Goal: Task Accomplishment & Management: Complete application form

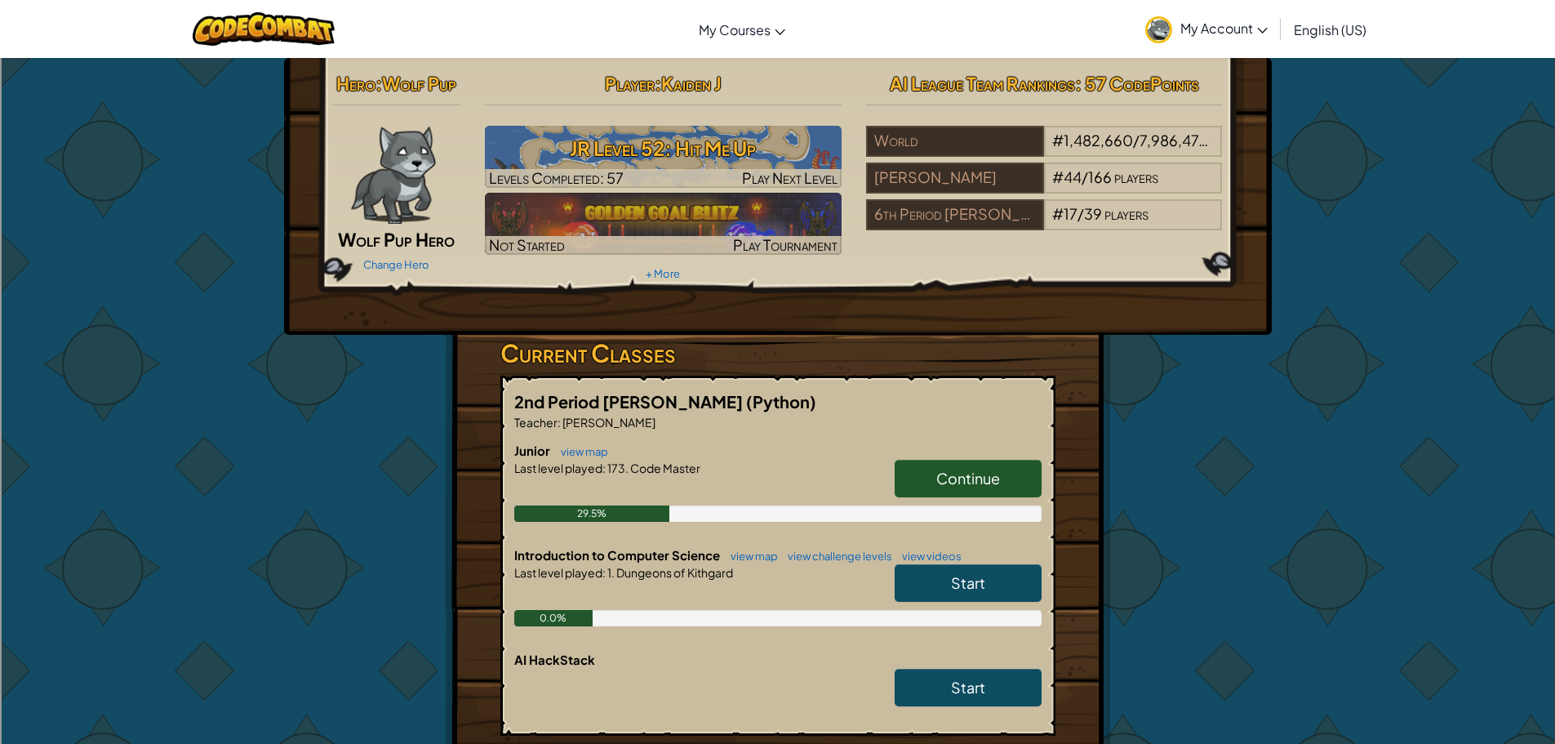
click at [953, 492] on link "Continue" at bounding box center [968, 479] width 147 height 38
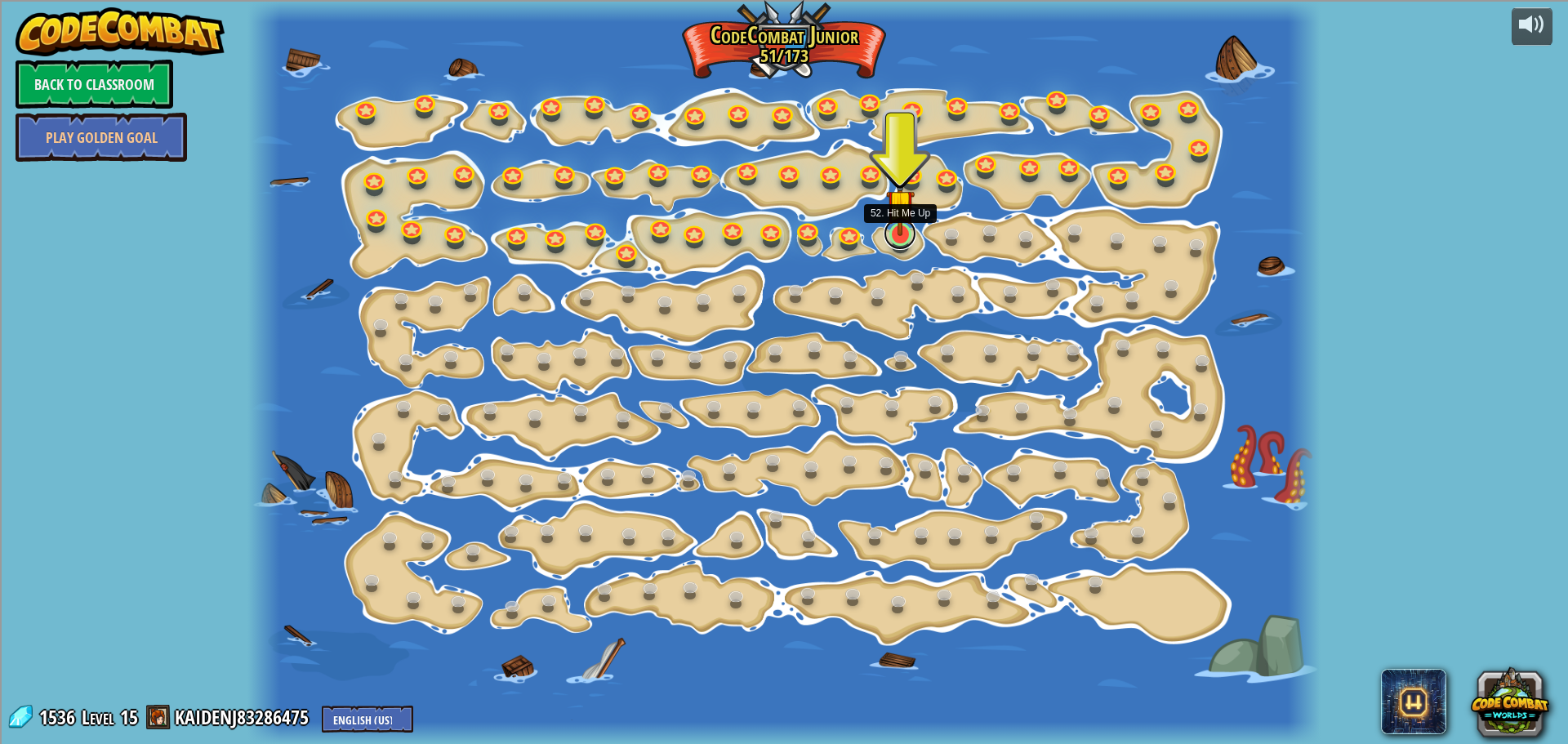
click at [891, 247] on link at bounding box center [899, 233] width 33 height 33
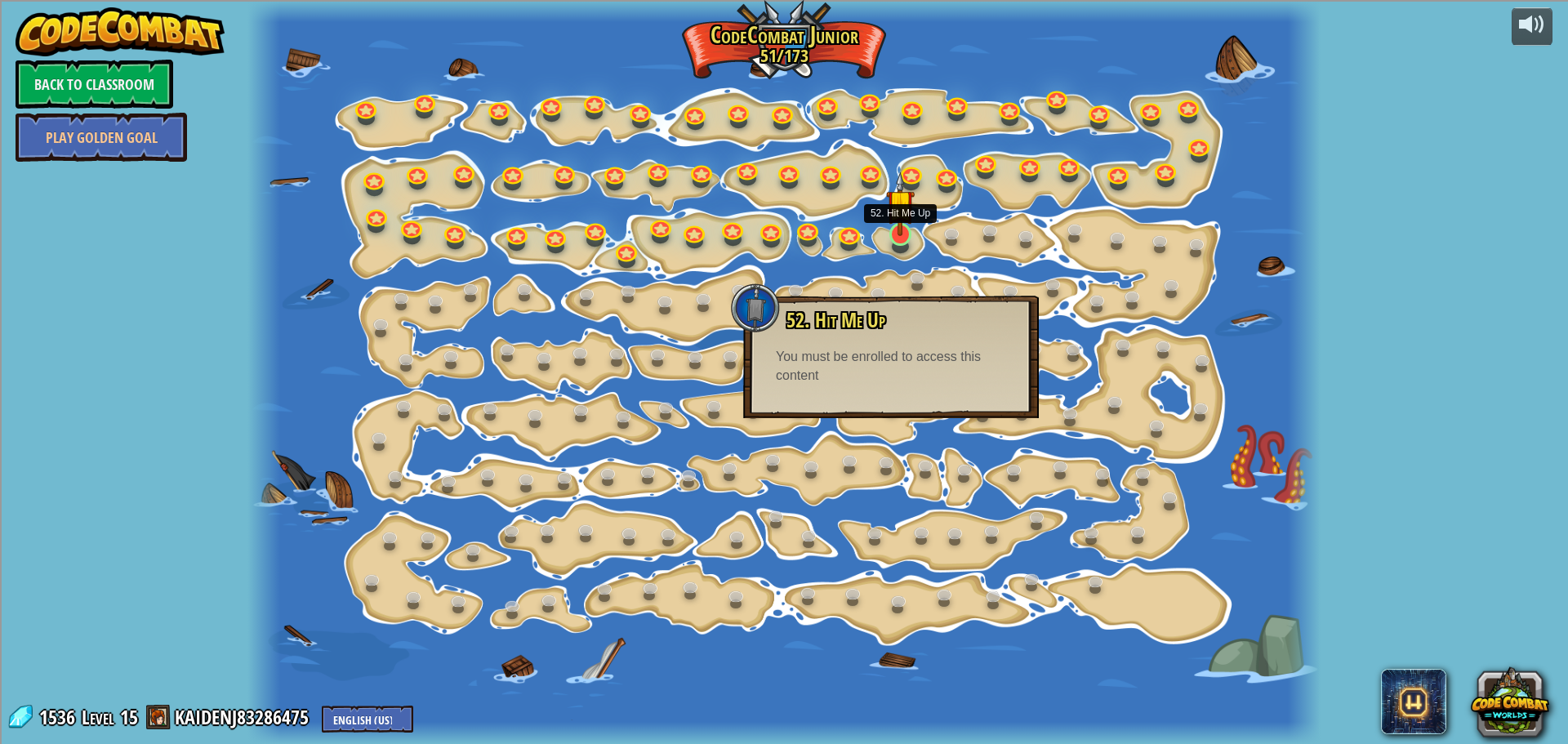
click at [903, 222] on img at bounding box center [900, 203] width 28 height 65
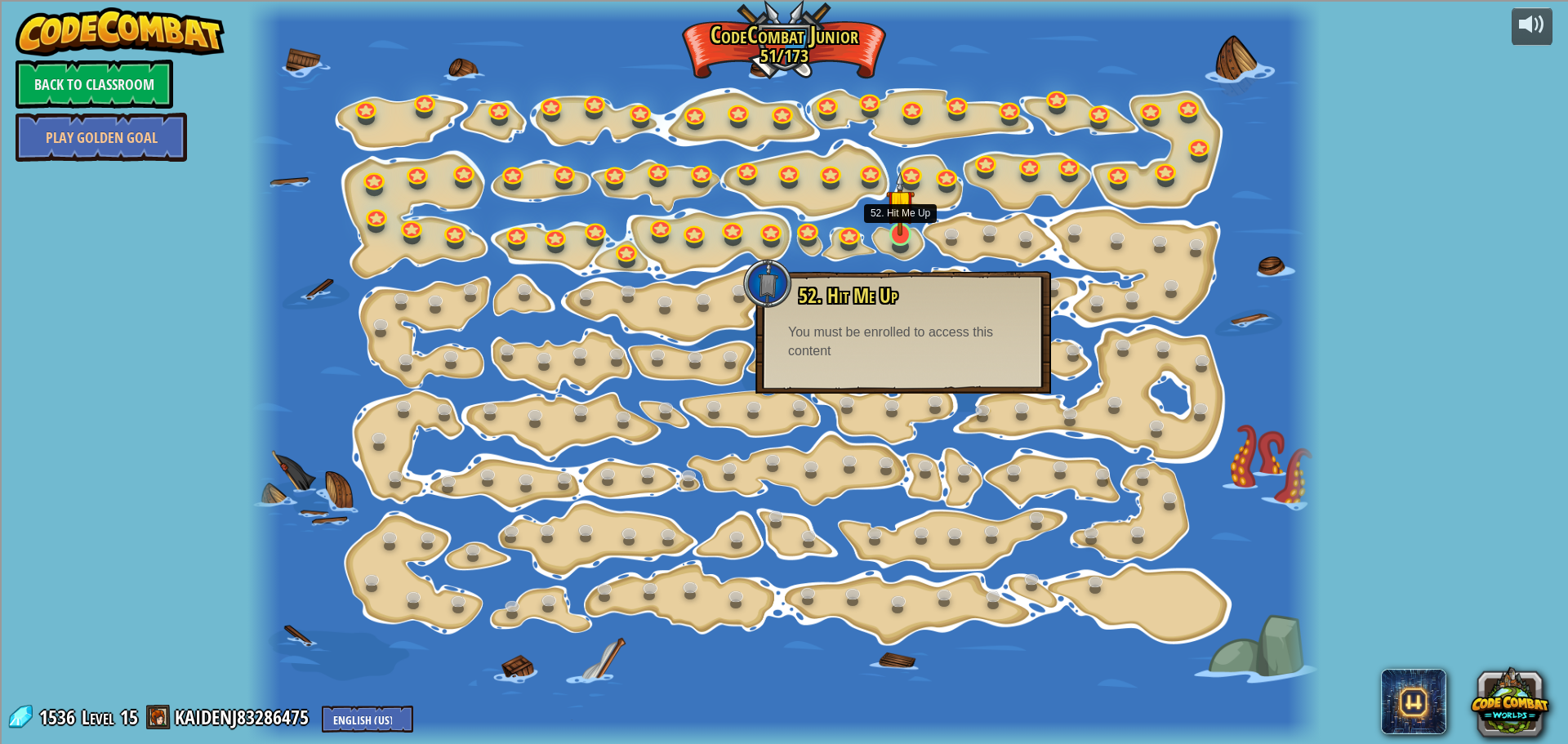
click at [903, 223] on img at bounding box center [900, 203] width 28 height 65
click at [875, 256] on div at bounding box center [783, 372] width 1072 height 744
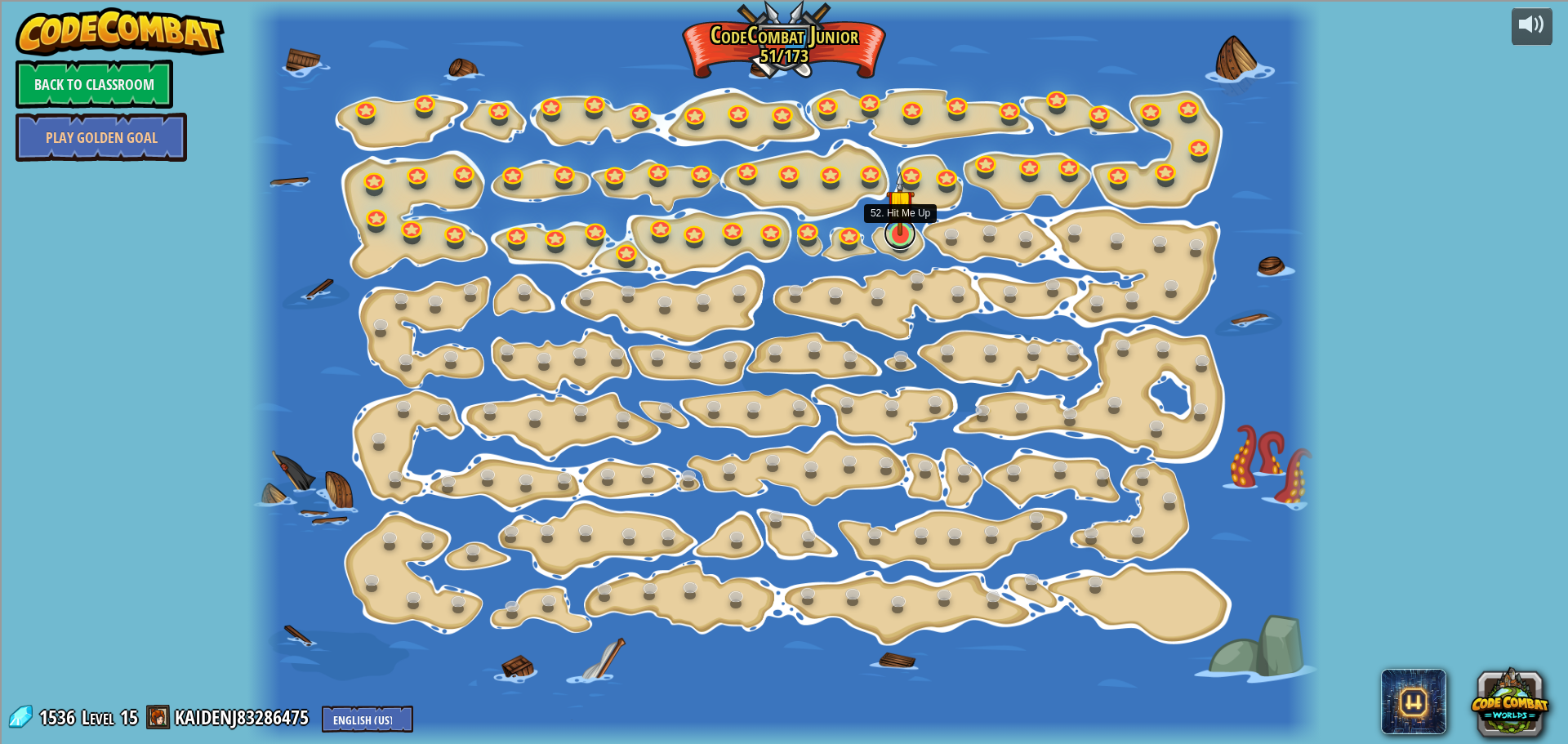
click at [905, 244] on link at bounding box center [899, 233] width 33 height 33
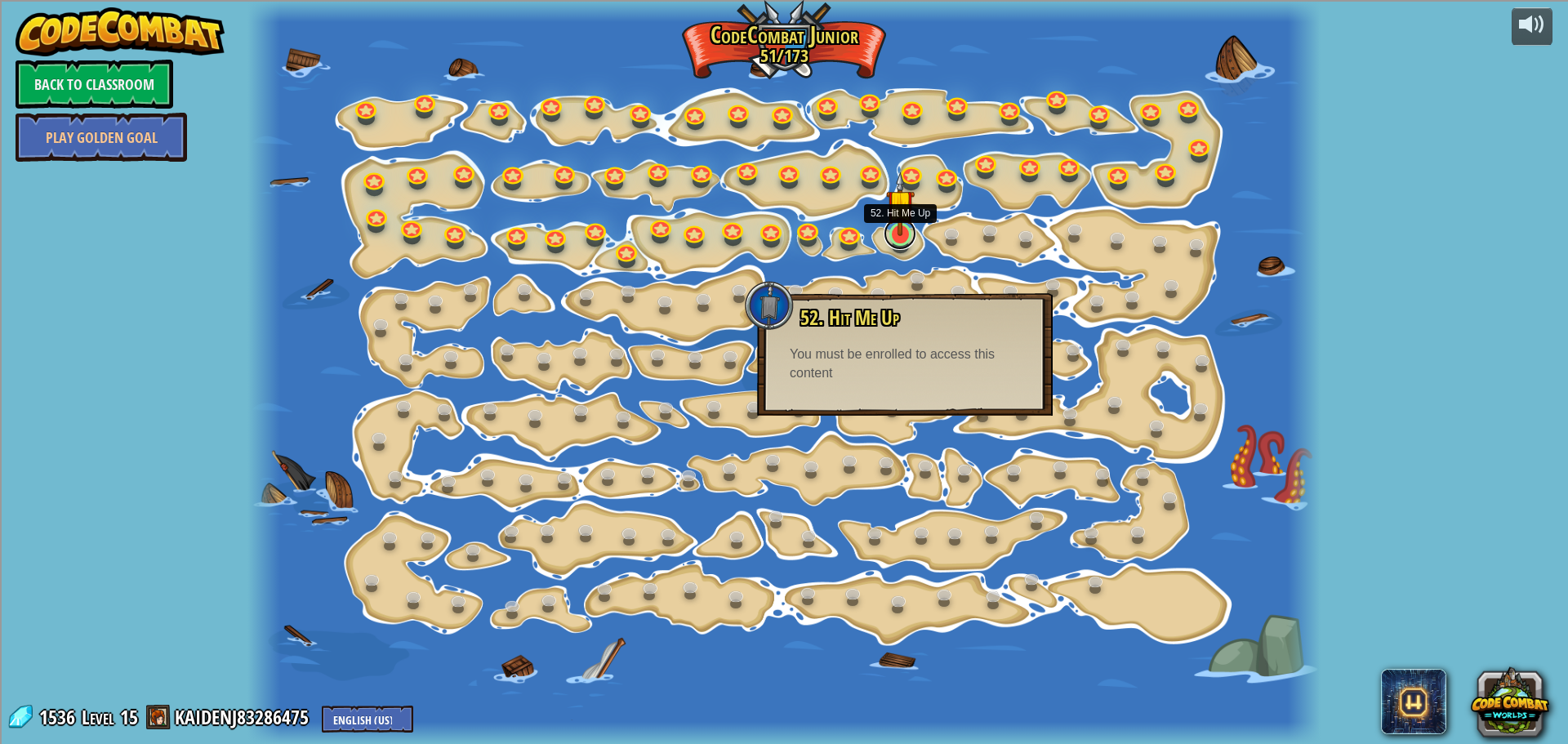
click at [905, 244] on link at bounding box center [899, 233] width 33 height 33
drag, startPoint x: 877, startPoint y: 307, endPoint x: 874, endPoint y: 331, distance: 24.6
click at [876, 313] on span "52. Hit Me Up" at bounding box center [849, 318] width 99 height 28
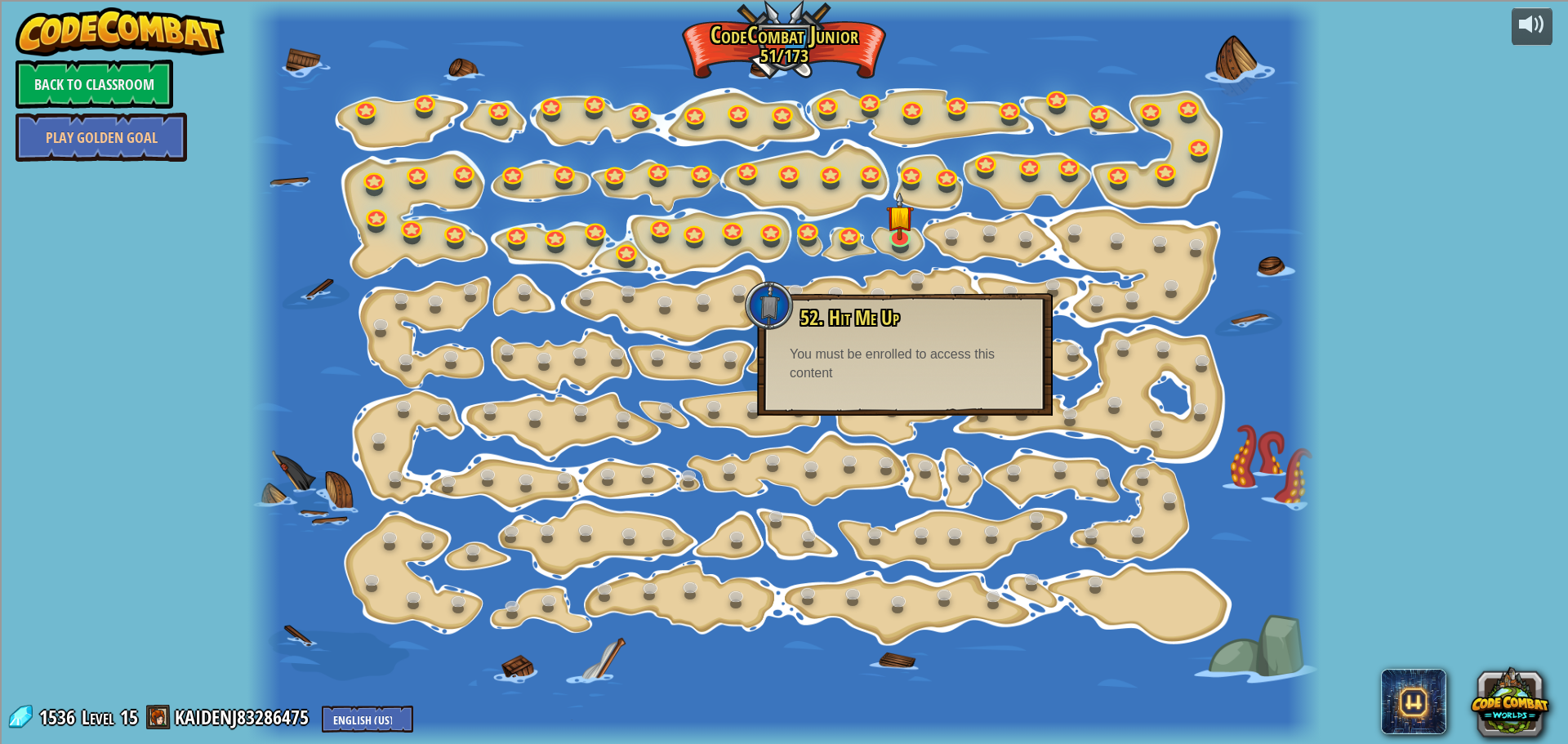
click at [874, 351] on div "You must be enrolled to access this content" at bounding box center [905, 364] width 230 height 38
click at [771, 305] on div at bounding box center [769, 305] width 49 height 49
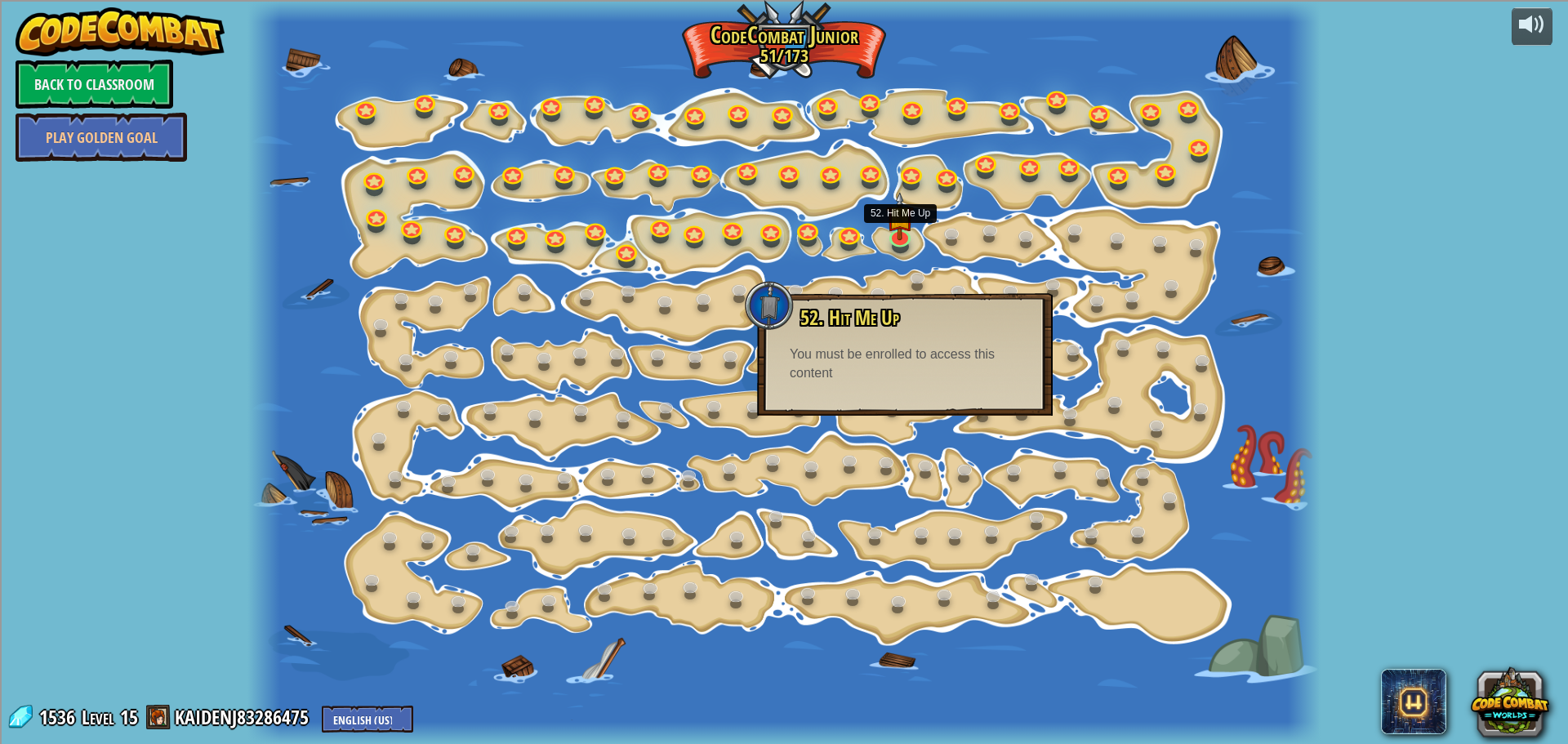
click at [914, 245] on div at bounding box center [783, 372] width 1072 height 744
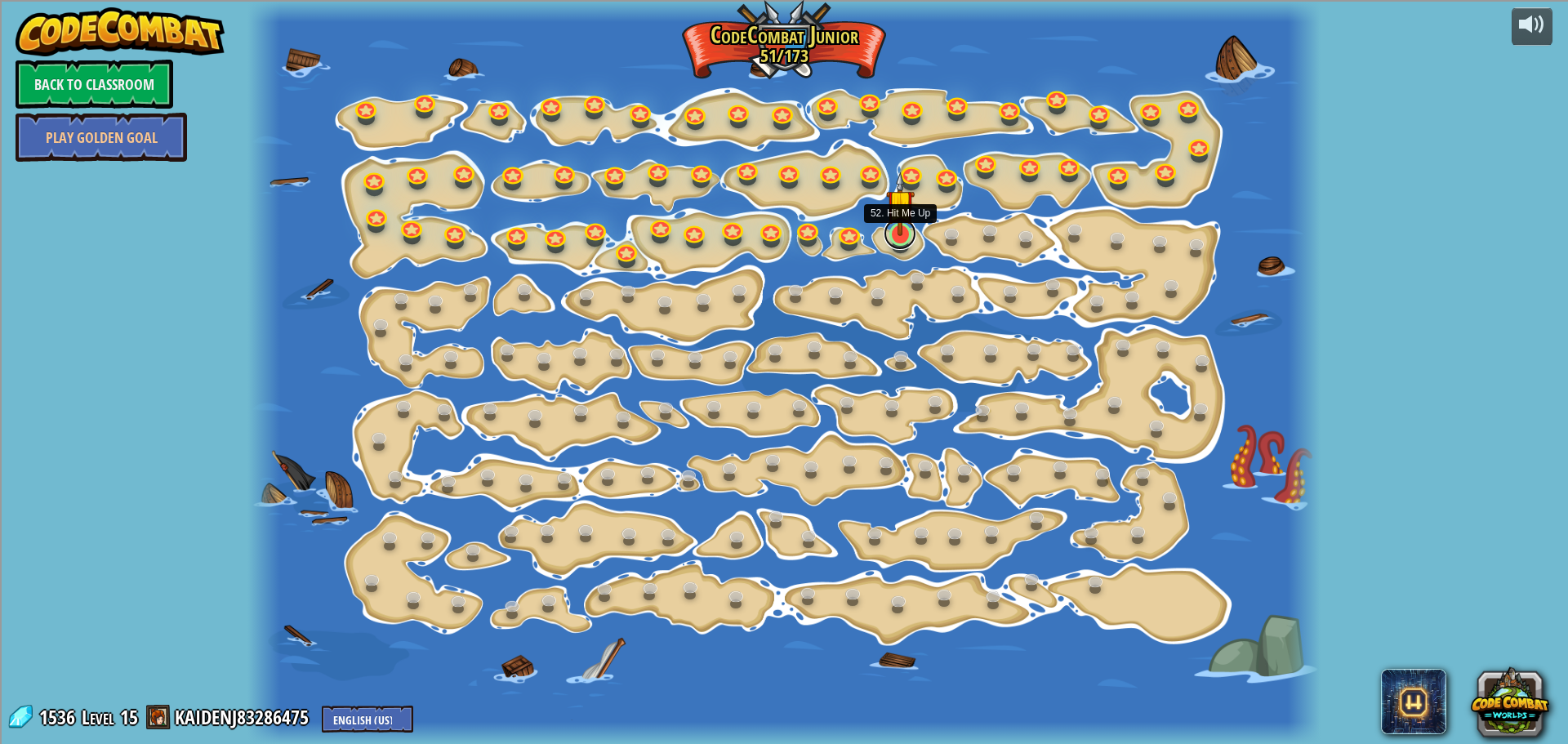
click at [905, 242] on link at bounding box center [899, 233] width 33 height 33
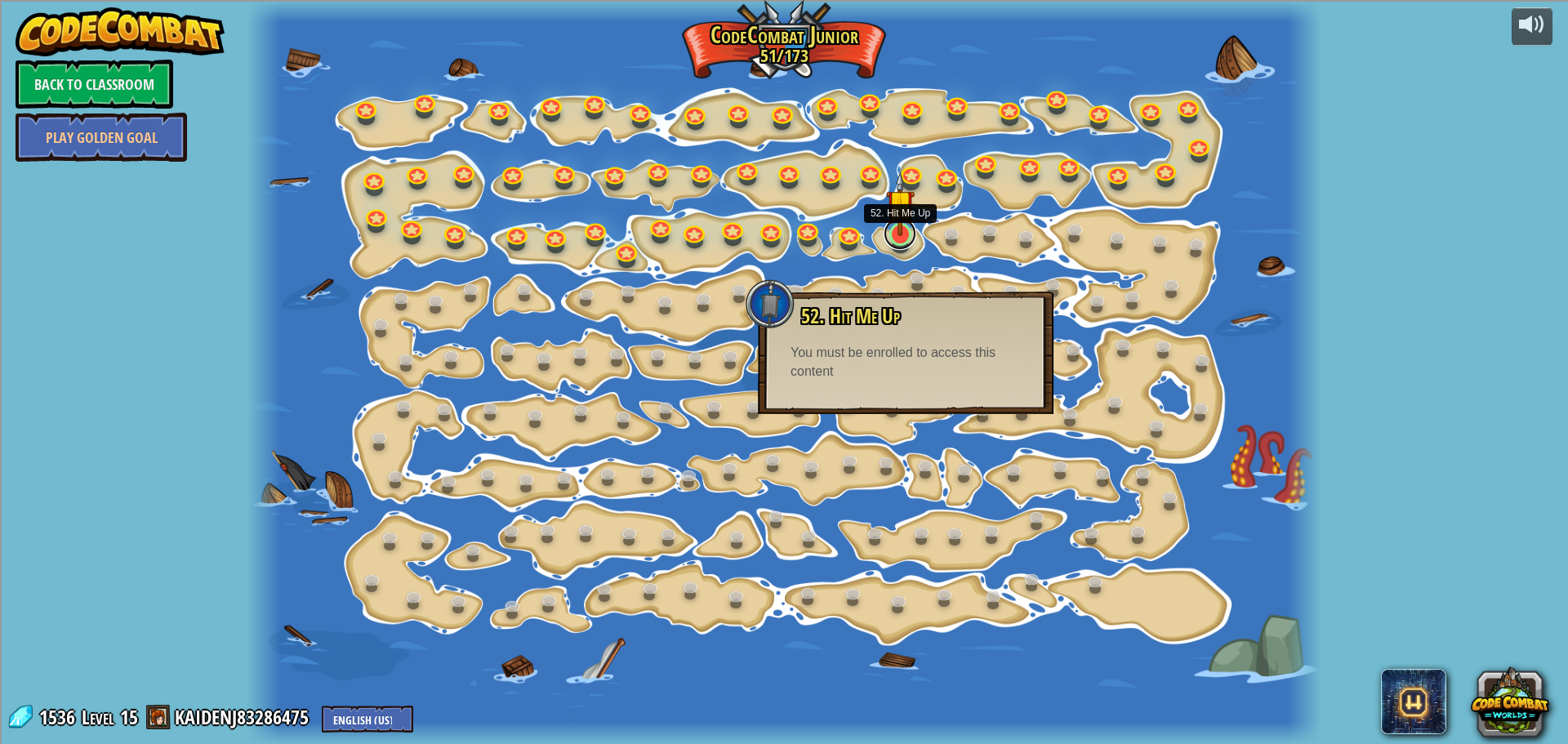
click at [905, 242] on link at bounding box center [899, 233] width 33 height 33
click at [892, 213] on img at bounding box center [900, 203] width 28 height 65
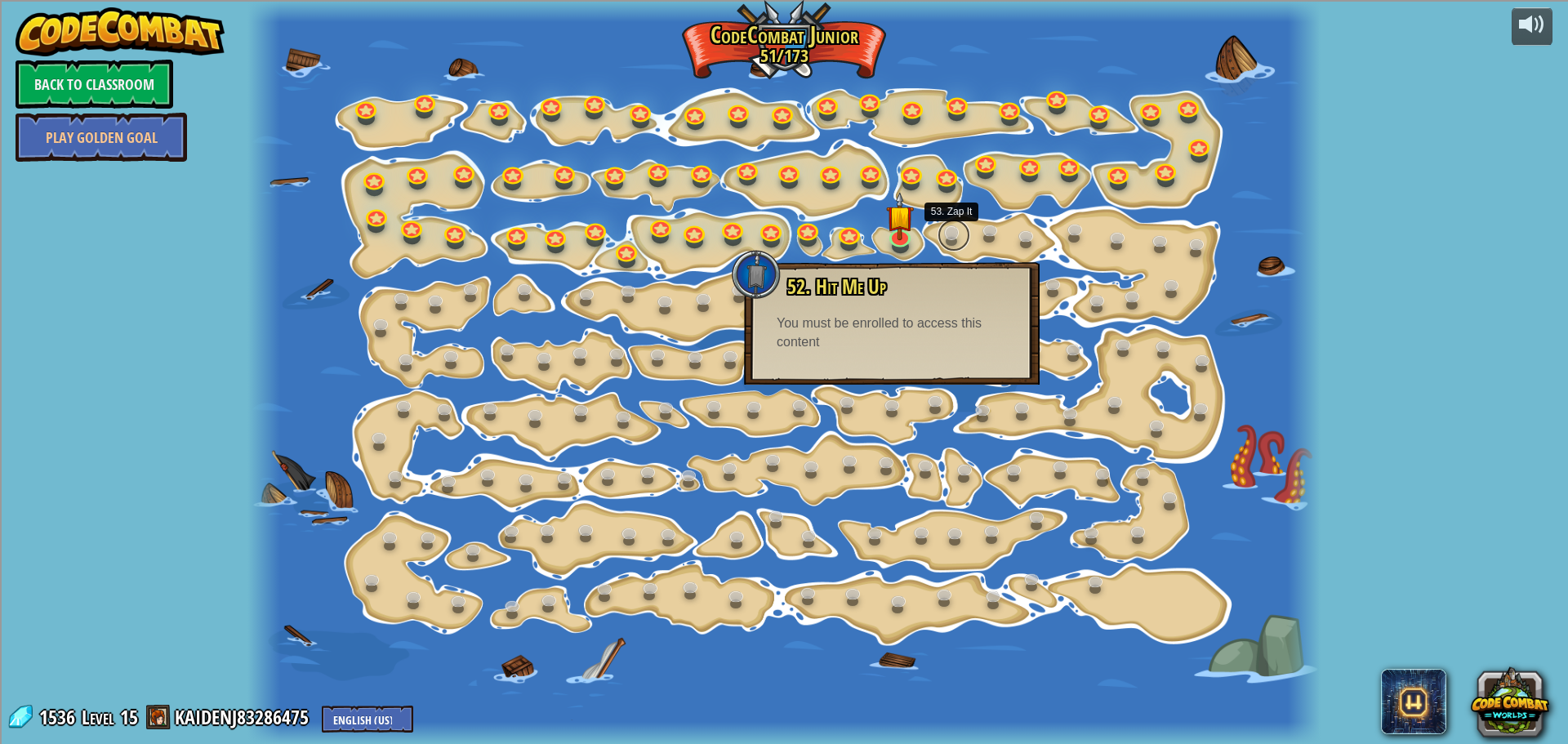
click at [945, 225] on link at bounding box center [953, 235] width 33 height 33
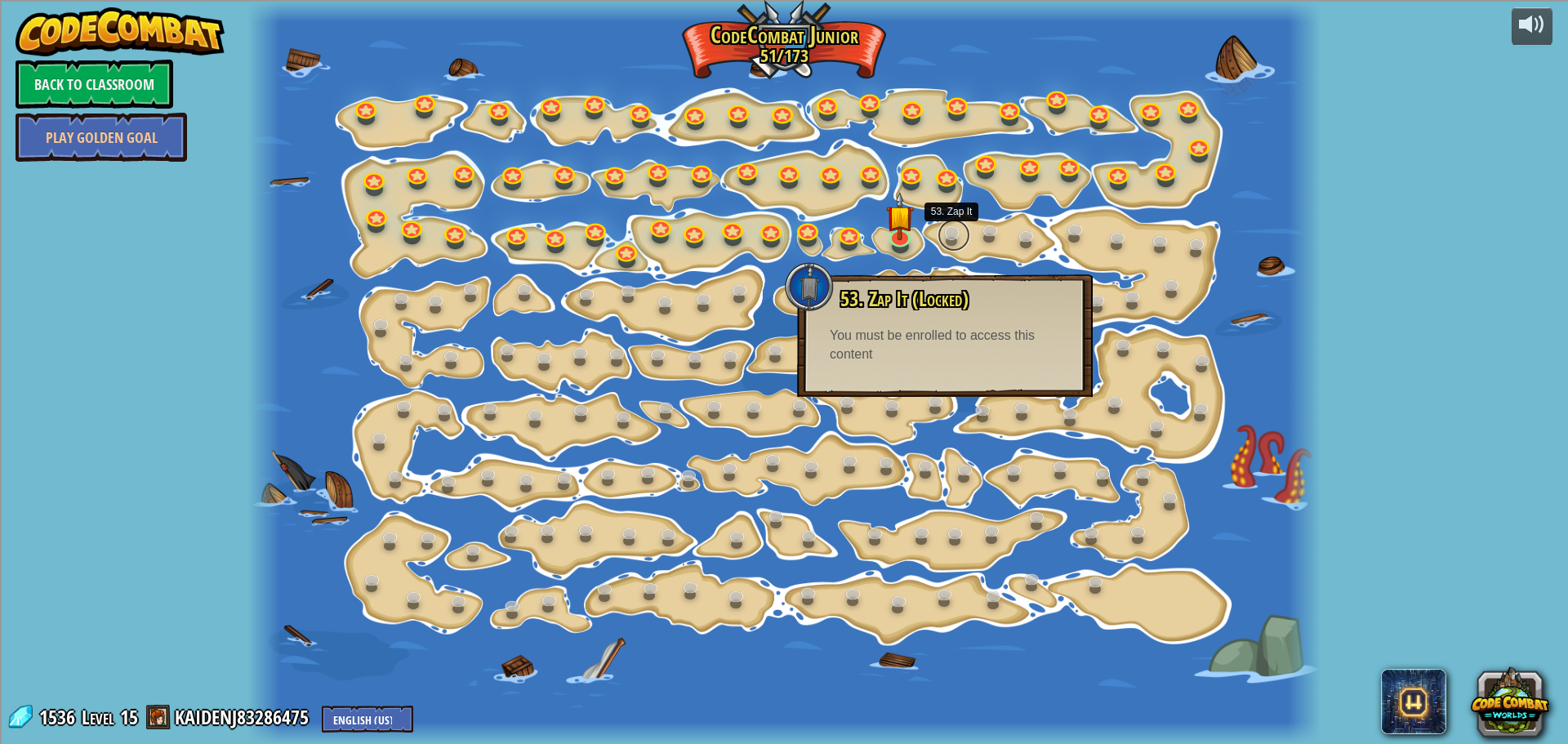
click at [945, 225] on link at bounding box center [953, 235] width 33 height 33
click at [840, 231] on link at bounding box center [849, 231] width 33 height 33
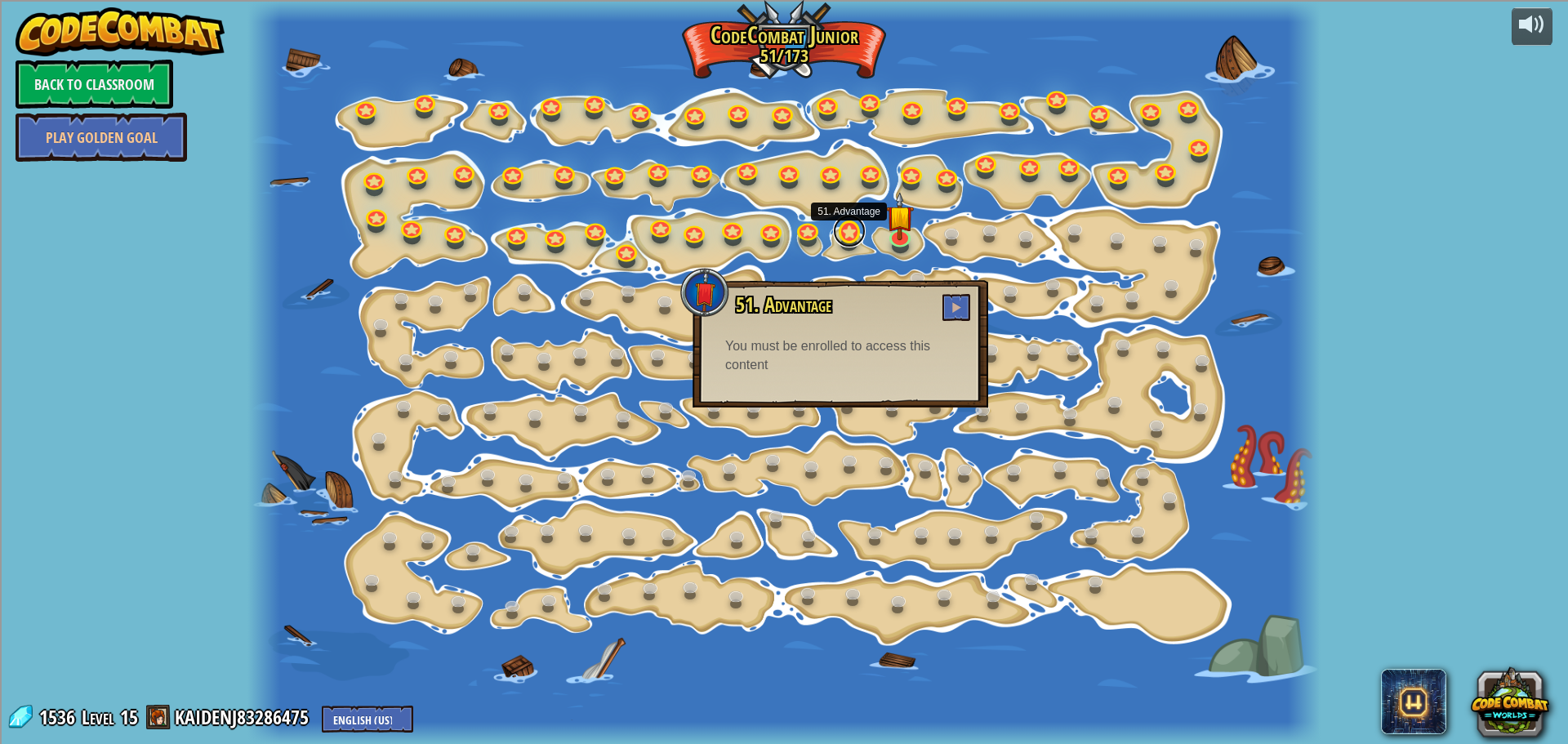
click at [840, 231] on link at bounding box center [849, 231] width 33 height 33
click at [912, 224] on img at bounding box center [900, 203] width 28 height 65
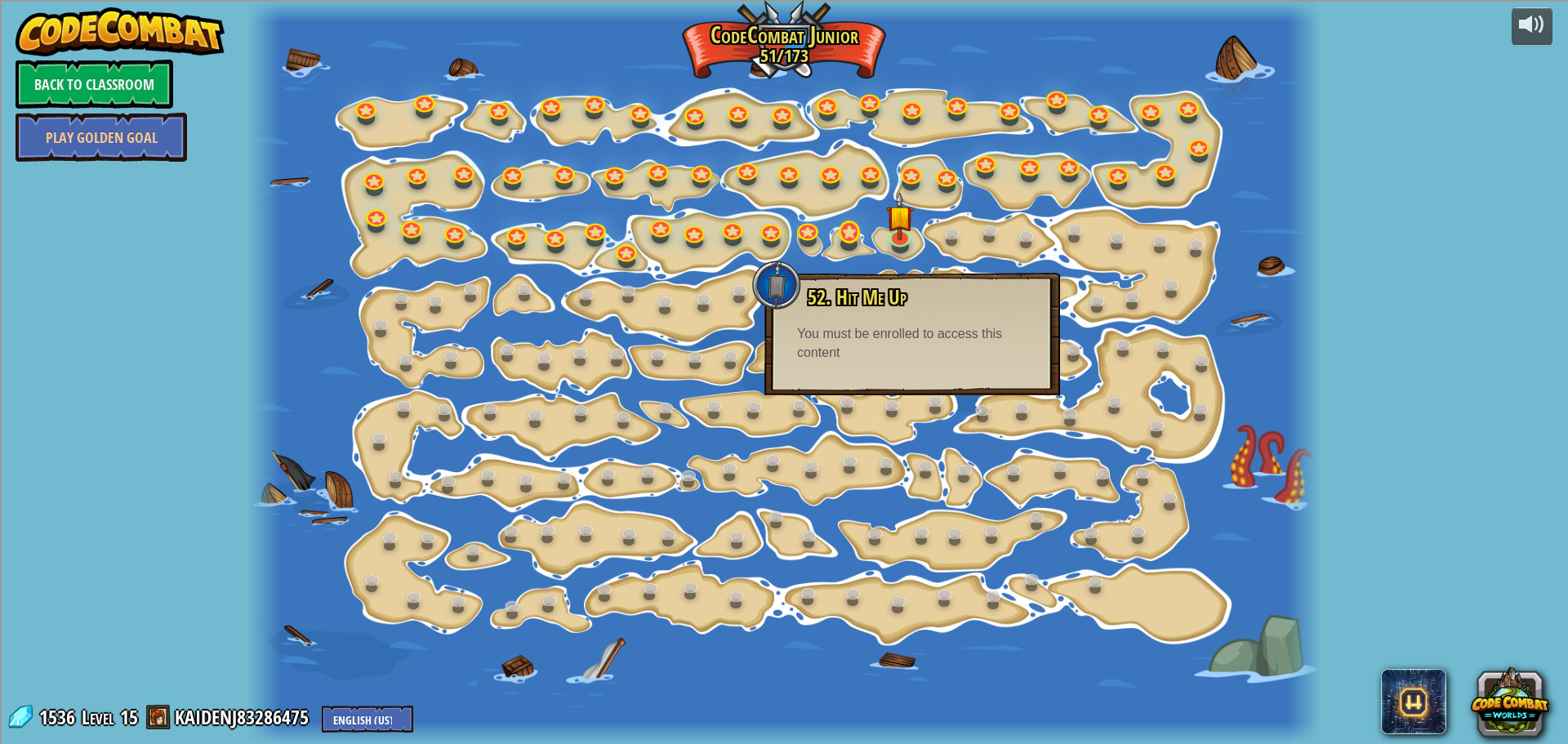
click at [858, 225] on div "15. Step Change Change step arguments. 15a. Step Change A (practice) 11. Go Sma…" at bounding box center [783, 372] width 1072 height 744
click at [860, 238] on link at bounding box center [849, 231] width 33 height 33
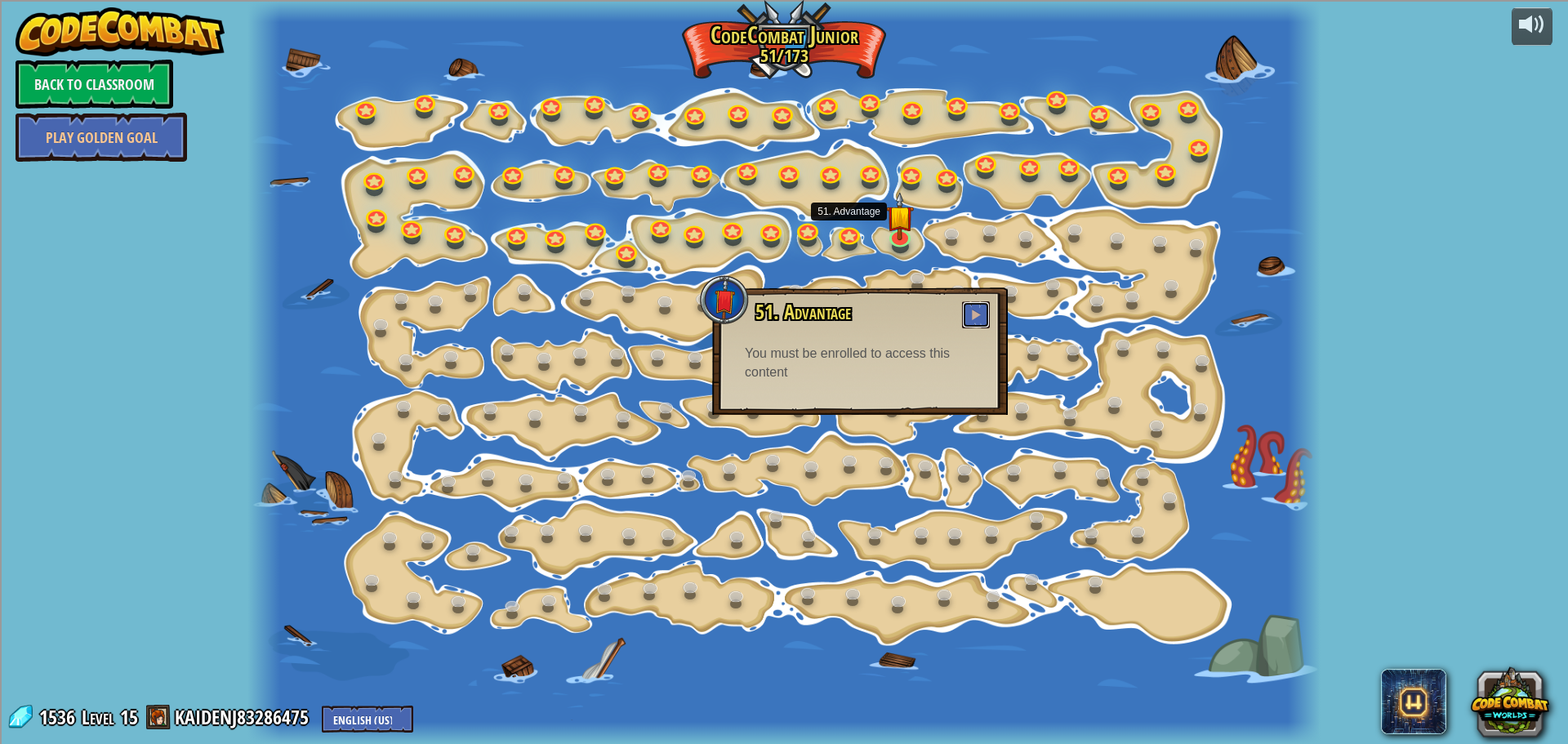
click at [982, 315] on button at bounding box center [976, 314] width 28 height 27
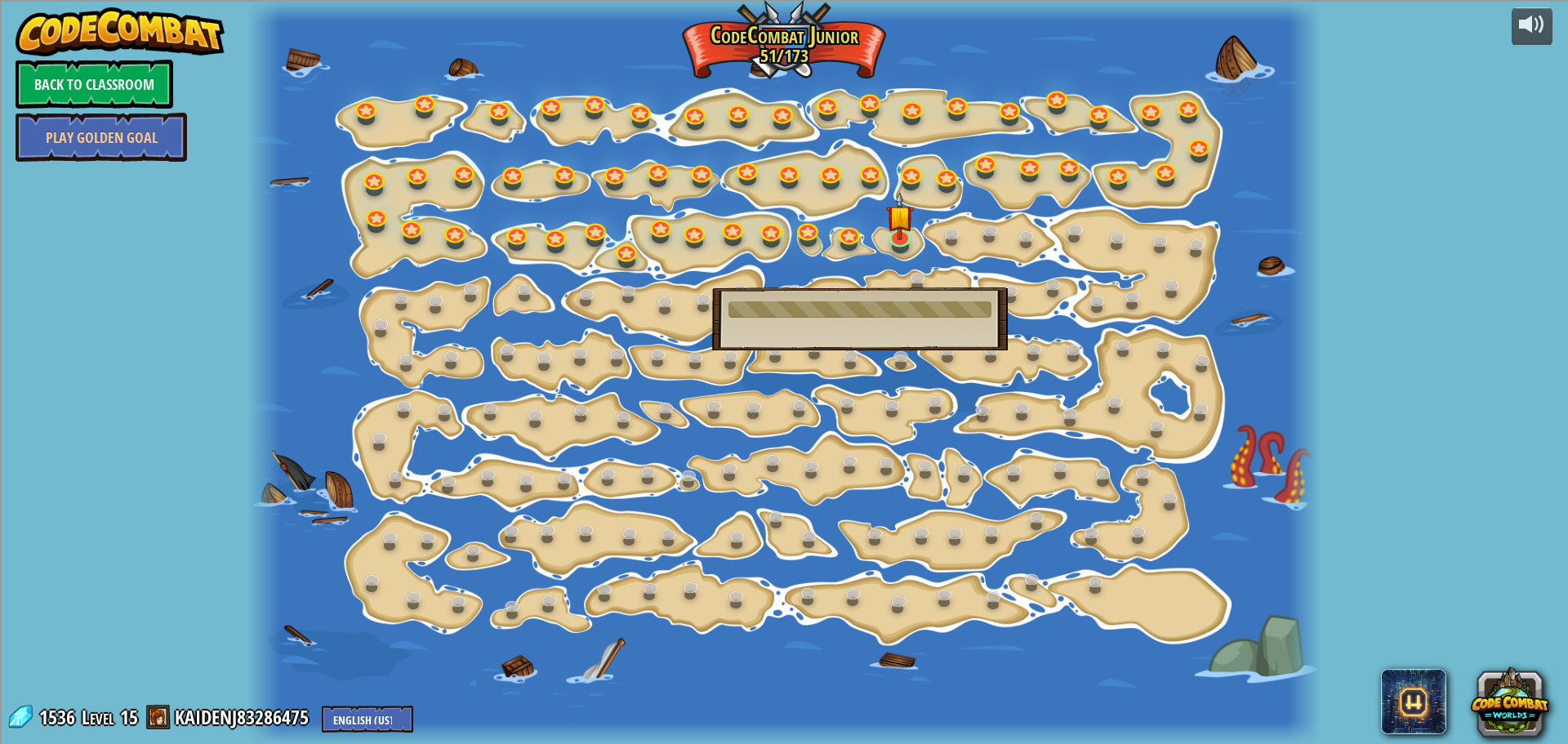
click at [789, 203] on div at bounding box center [783, 372] width 1072 height 744
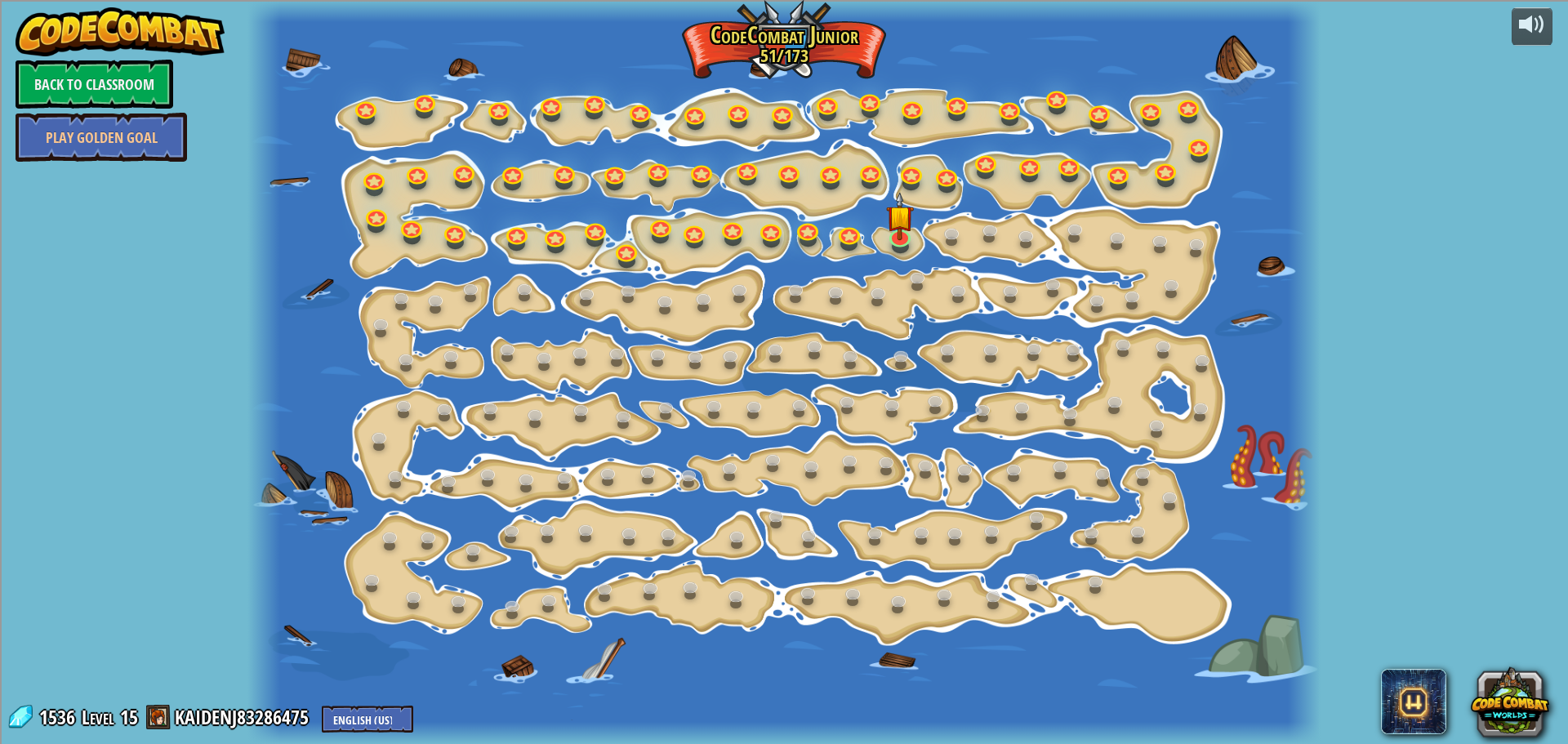
click at [781, 204] on div at bounding box center [783, 372] width 1072 height 744
click at [860, 237] on link at bounding box center [849, 231] width 33 height 33
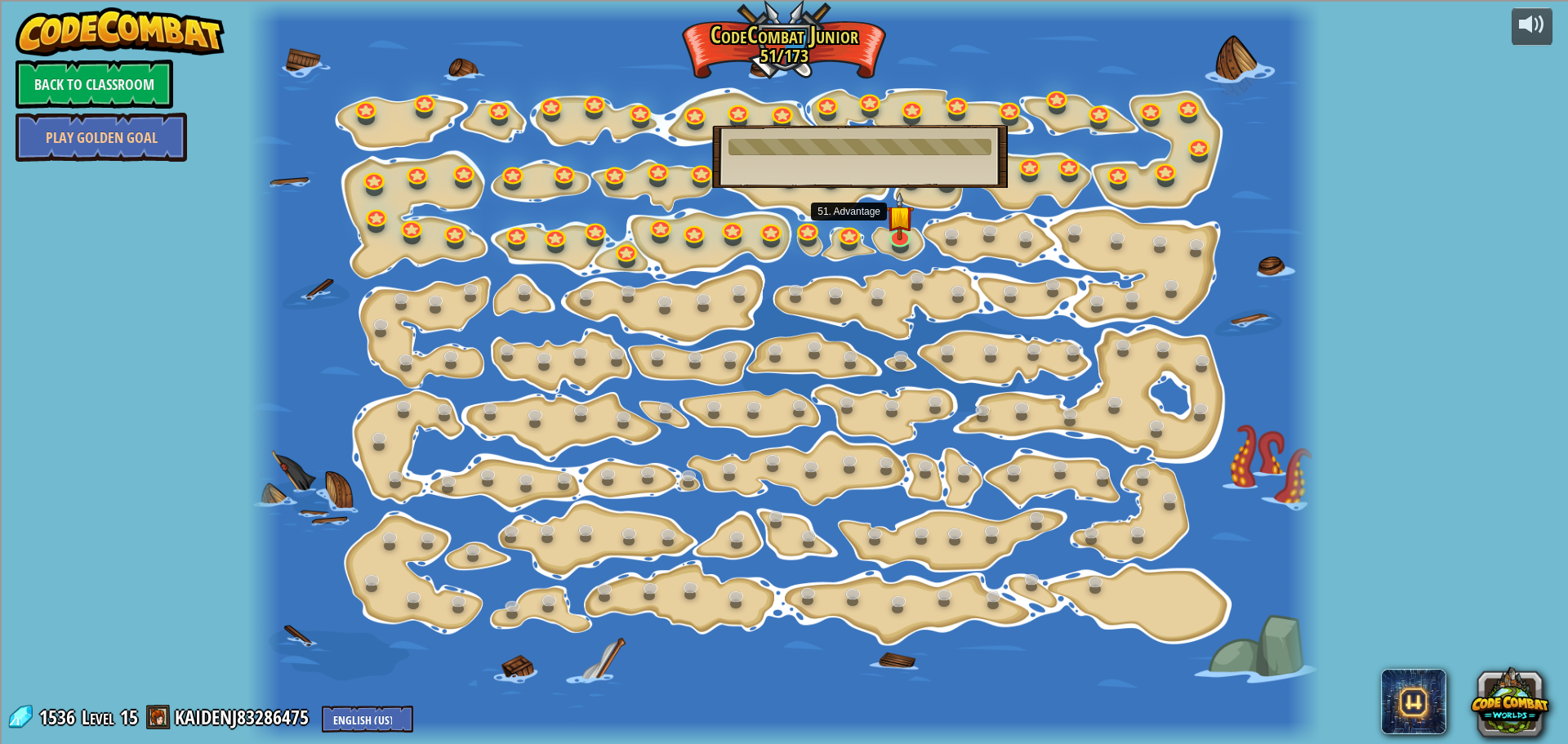
click at [892, 144] on div at bounding box center [859, 147] width 263 height 16
click at [890, 144] on div at bounding box center [859, 147] width 263 height 16
click at [888, 144] on div at bounding box center [859, 147] width 263 height 16
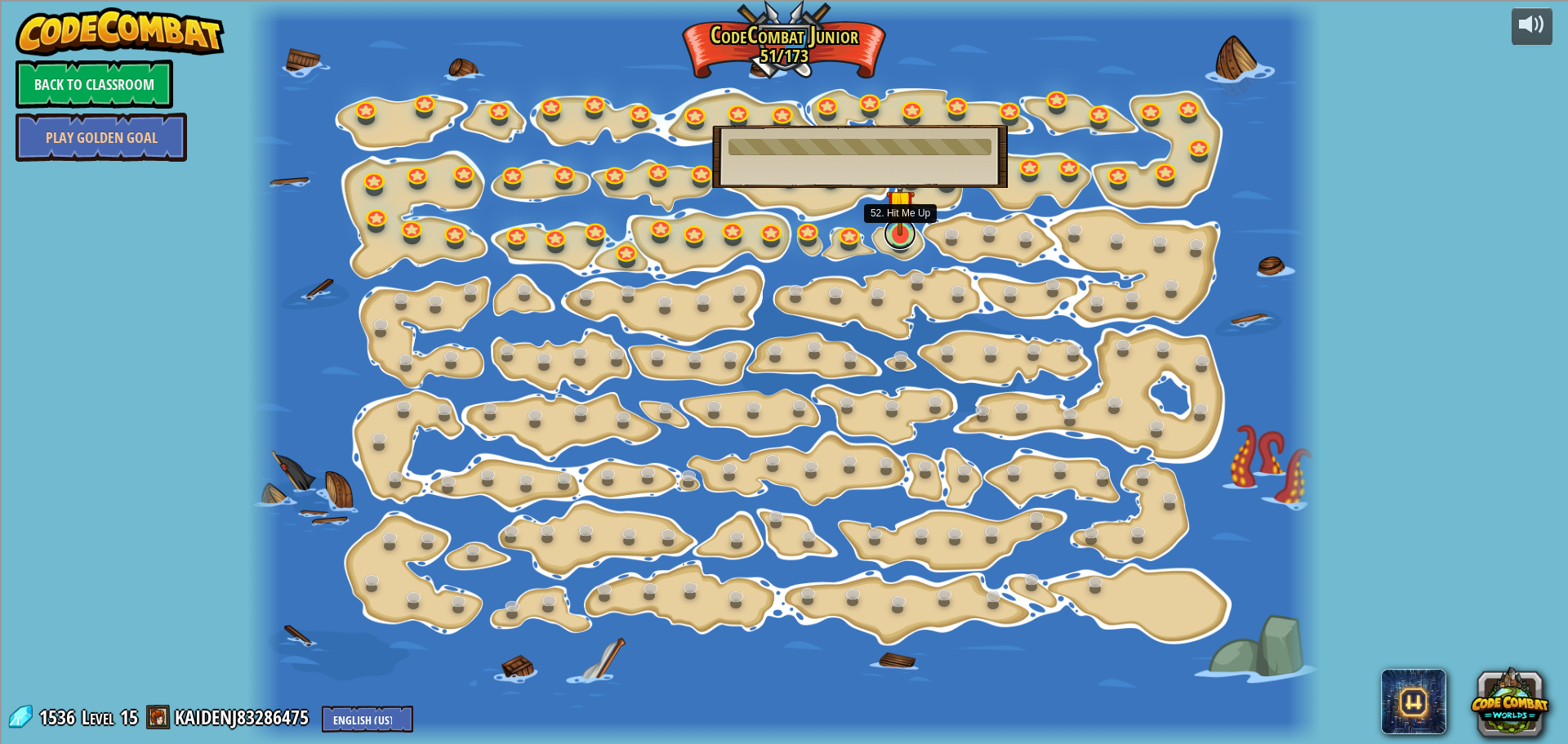
click at [909, 238] on link at bounding box center [899, 233] width 33 height 33
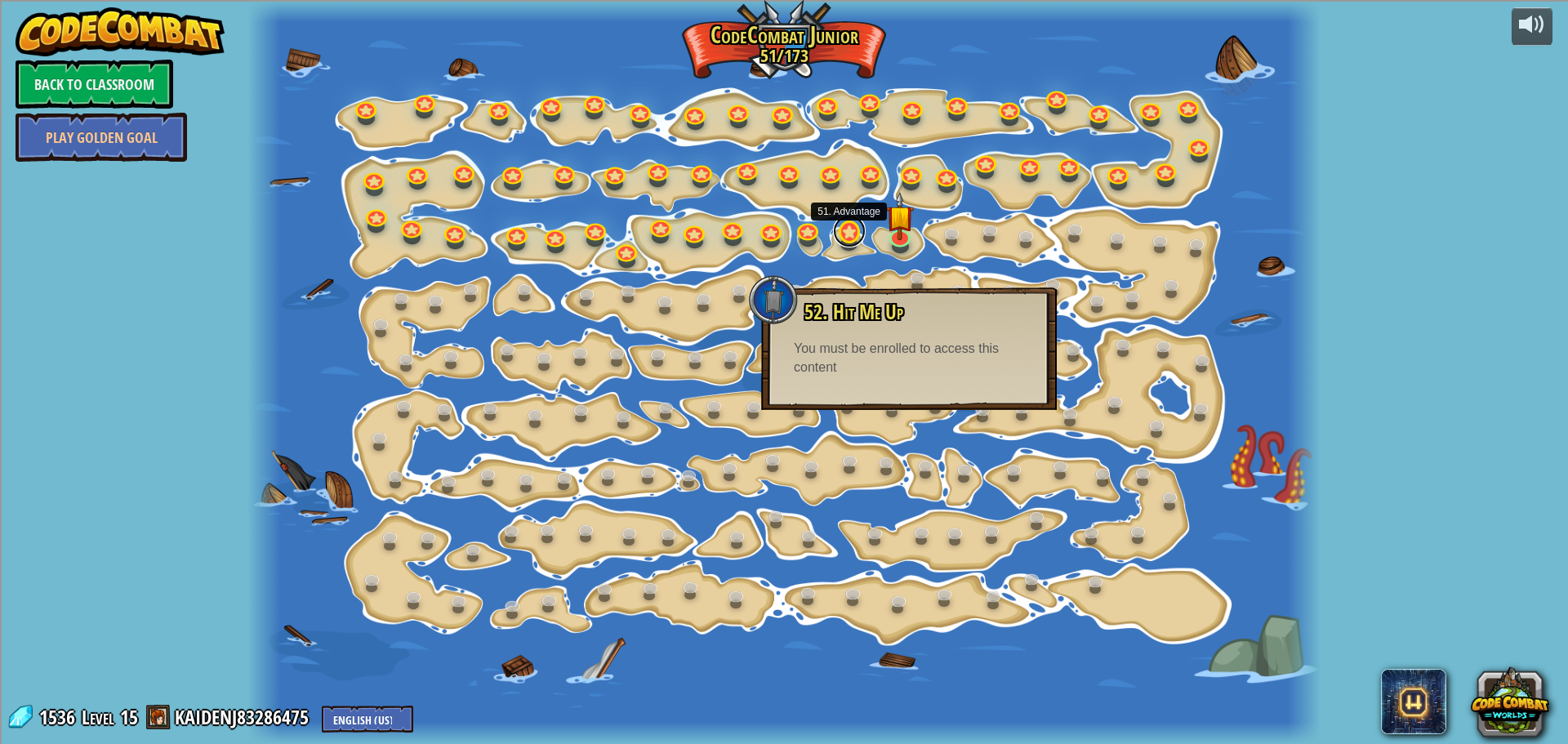
click at [847, 242] on link at bounding box center [849, 231] width 33 height 33
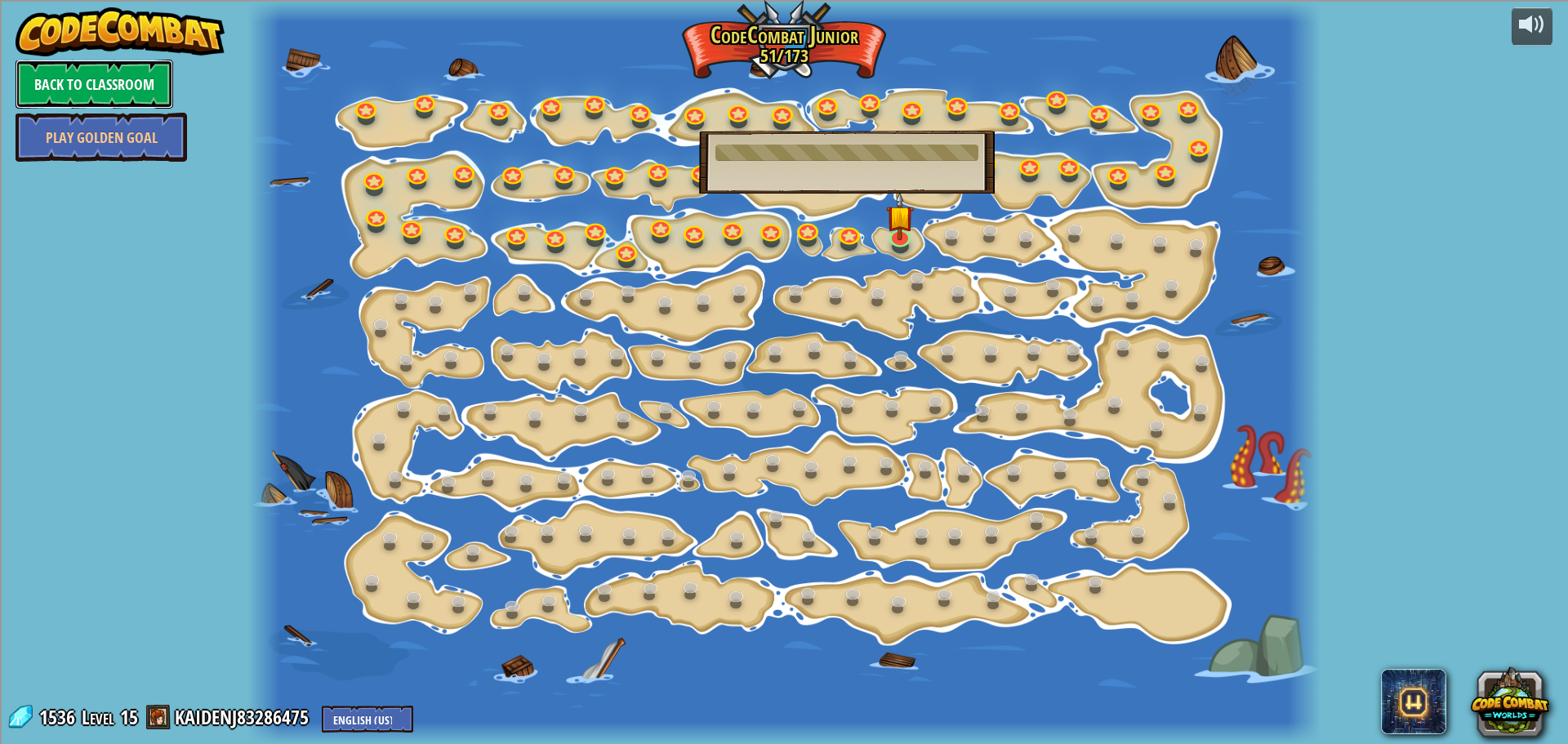
click at [131, 86] on link "Back to Classroom" at bounding box center [95, 84] width 158 height 49
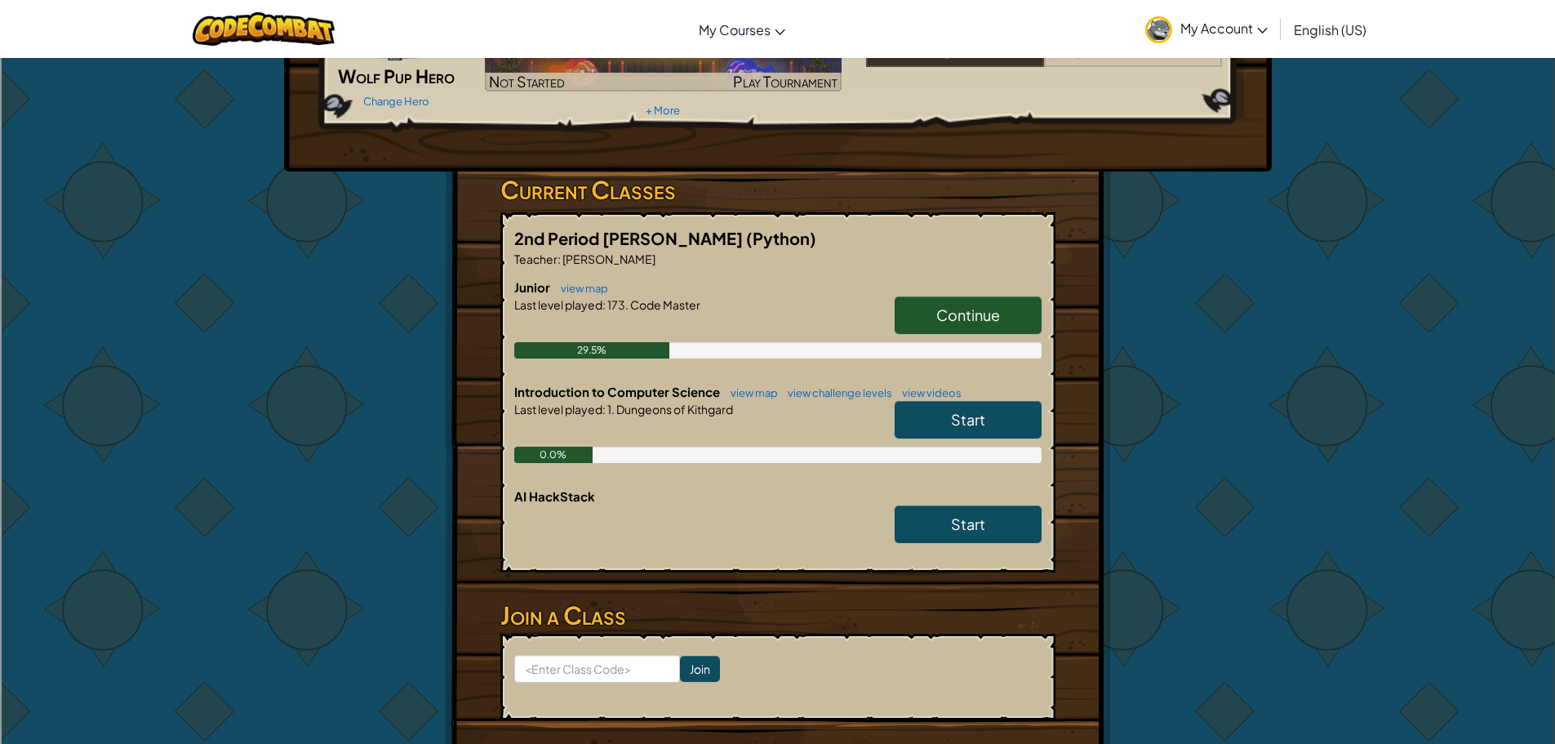
scroll to position [327, 0]
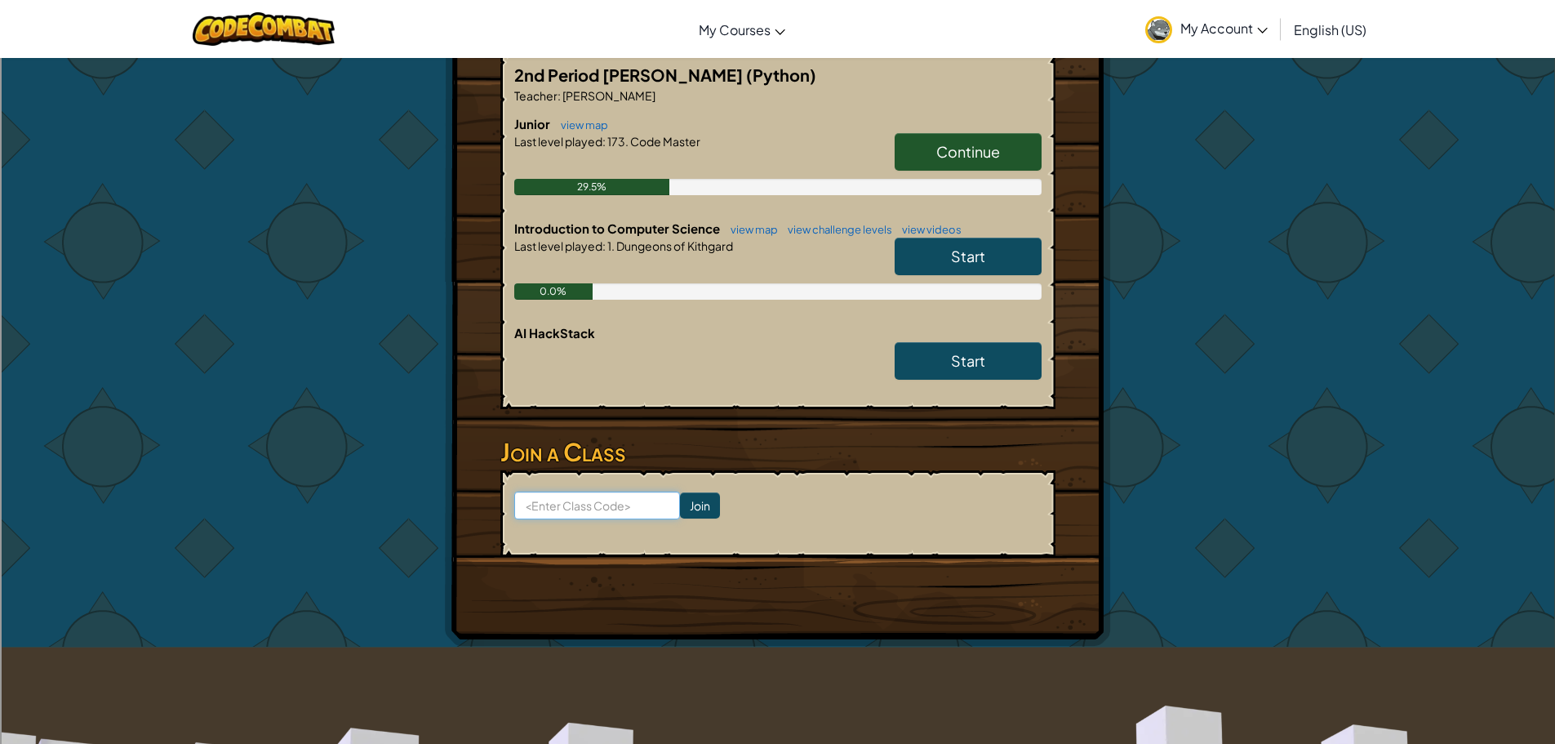
click at [612, 504] on input at bounding box center [597, 506] width 166 height 28
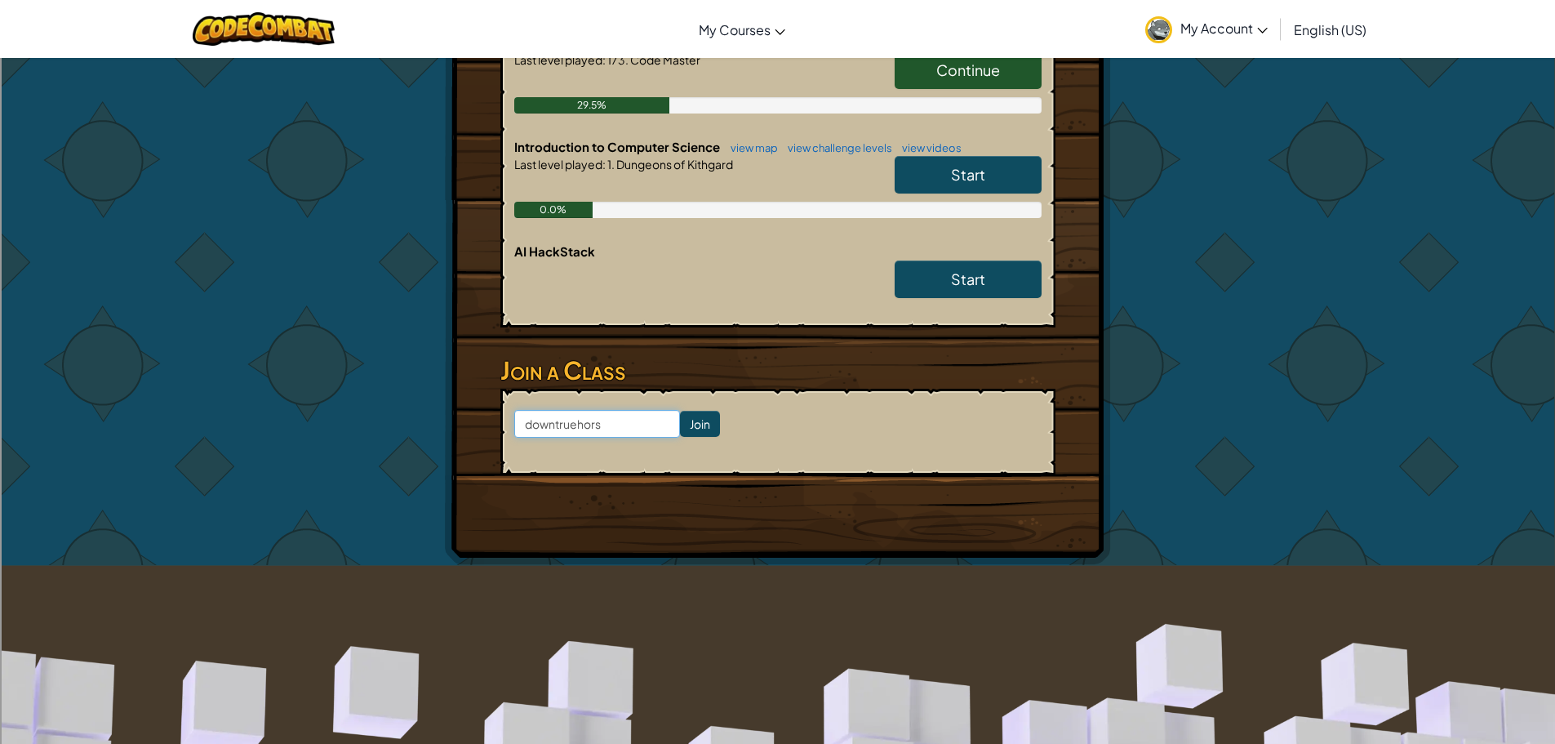
type input "downtruehorse"
click input "Join" at bounding box center [700, 424] width 40 height 26
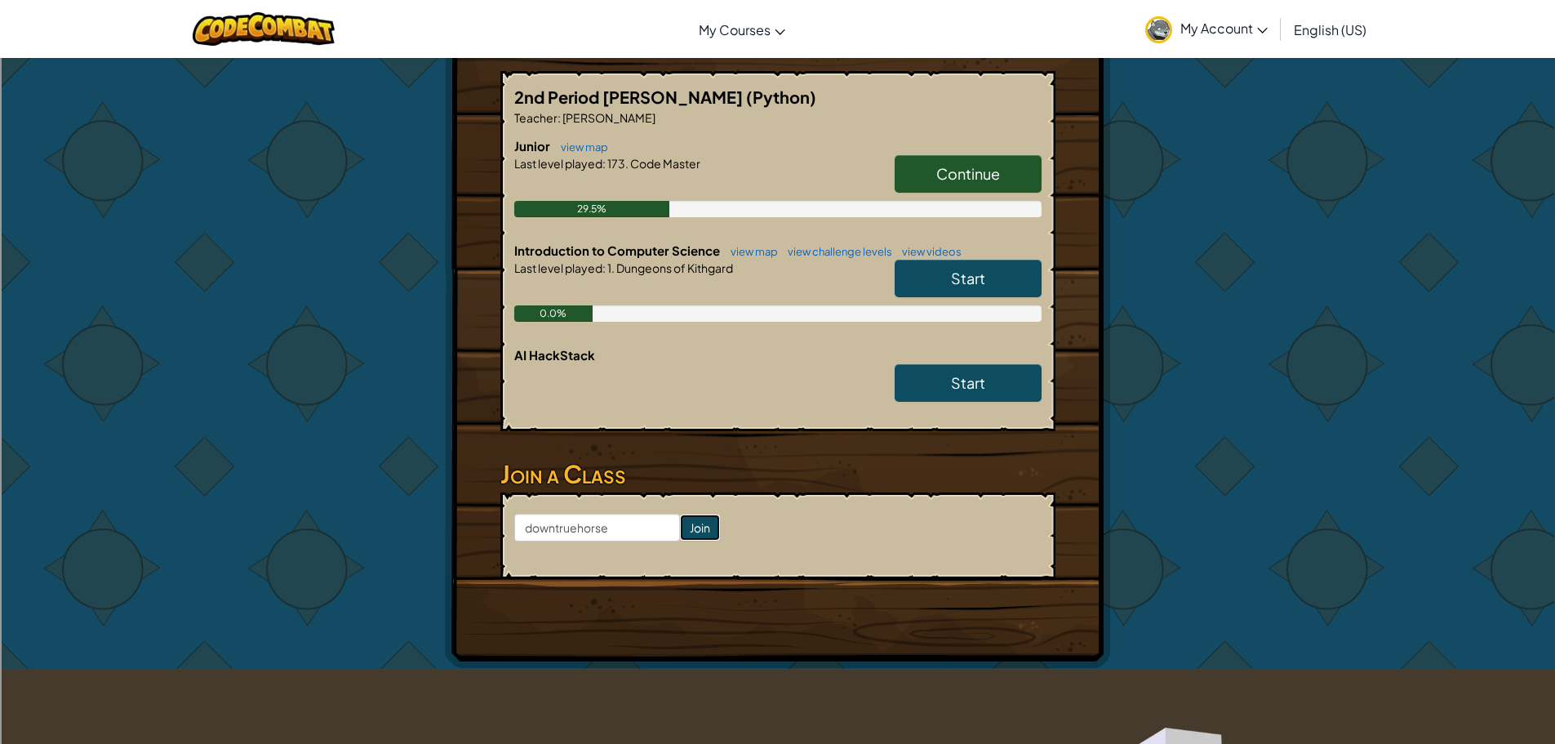
click at [687, 524] on input "Join" at bounding box center [700, 527] width 40 height 26
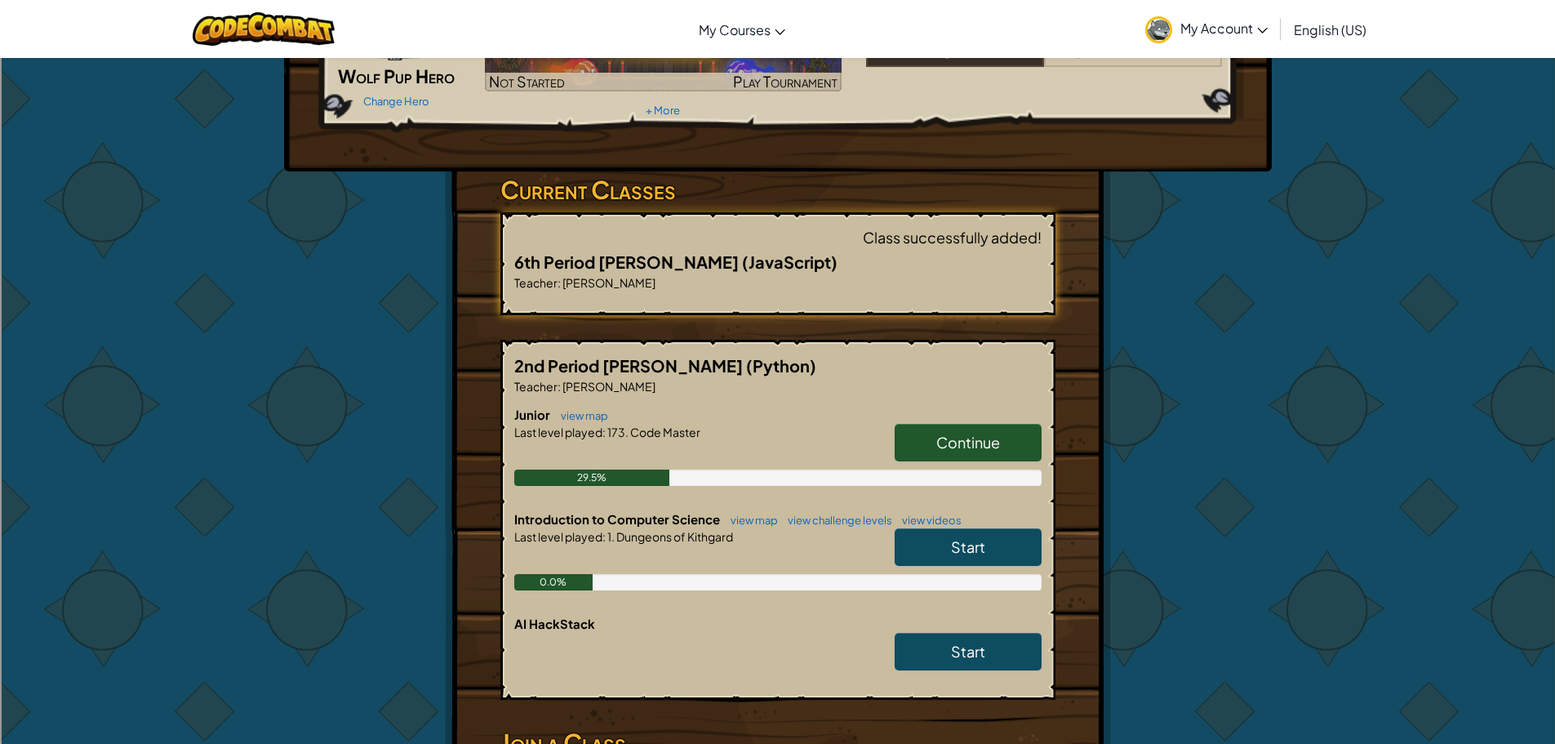
scroll to position [0, 0]
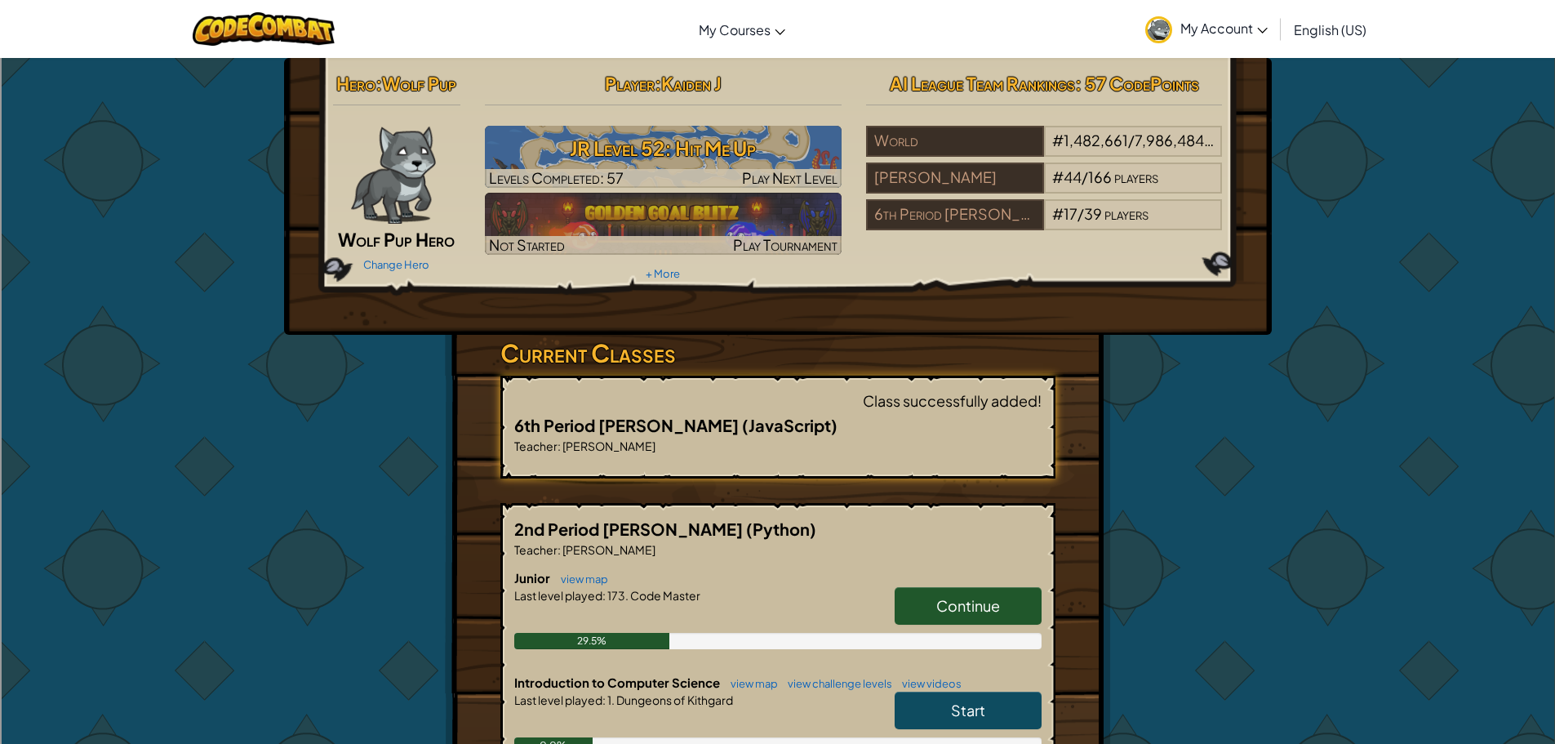
click at [994, 609] on span "Continue" at bounding box center [969, 605] width 64 height 19
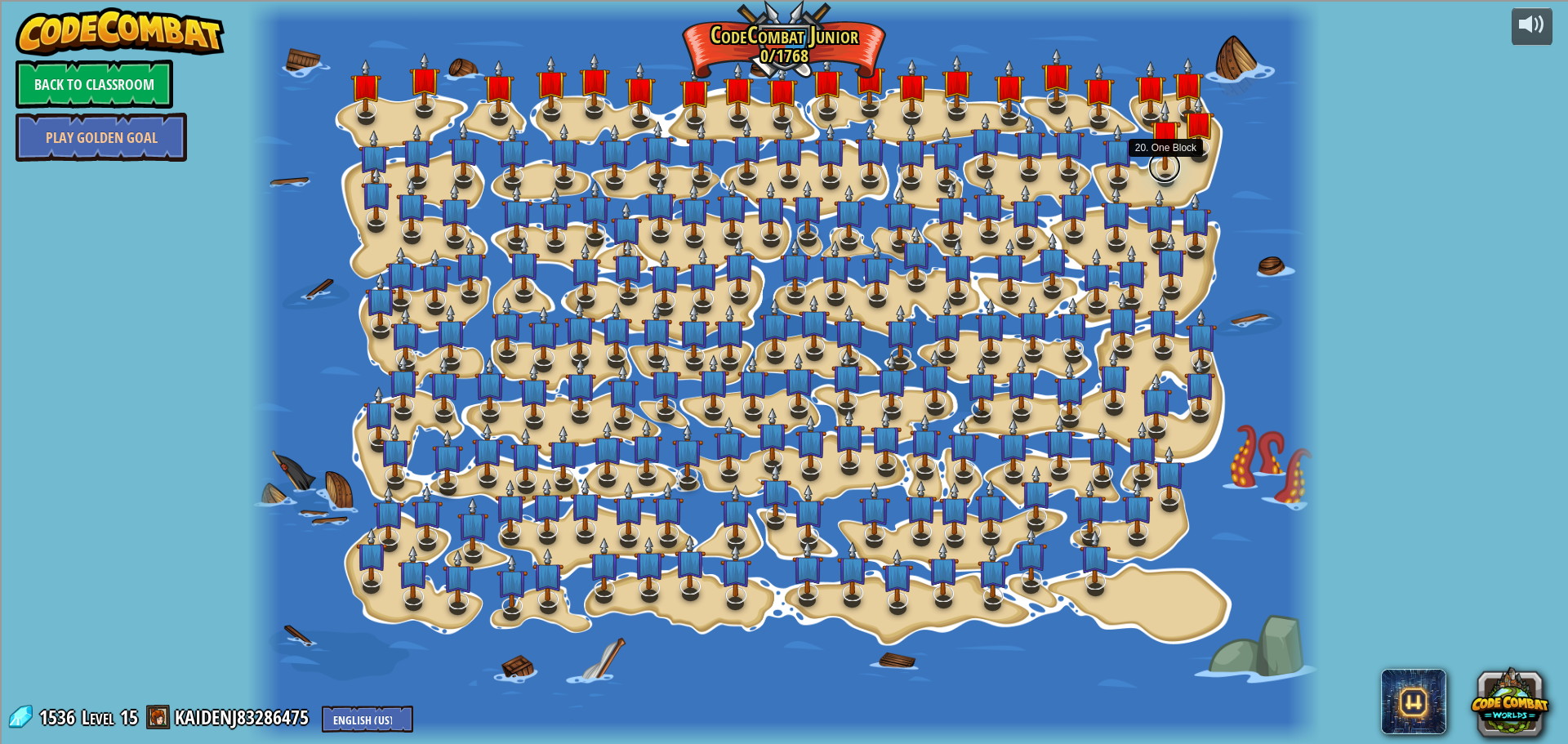
click at [1160, 173] on link at bounding box center [1164, 166] width 33 height 33
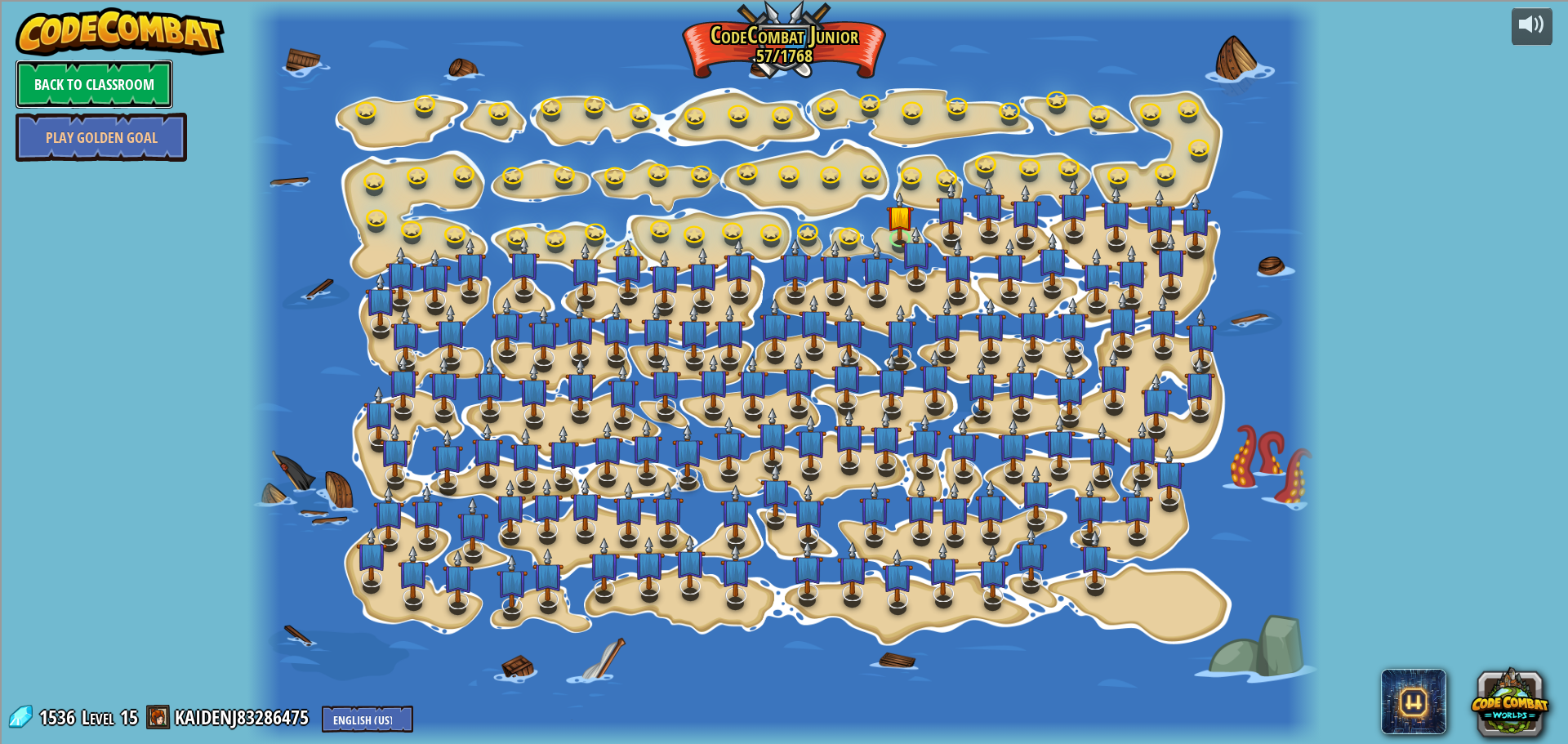
click at [101, 92] on link "Back to Classroom" at bounding box center [95, 84] width 158 height 49
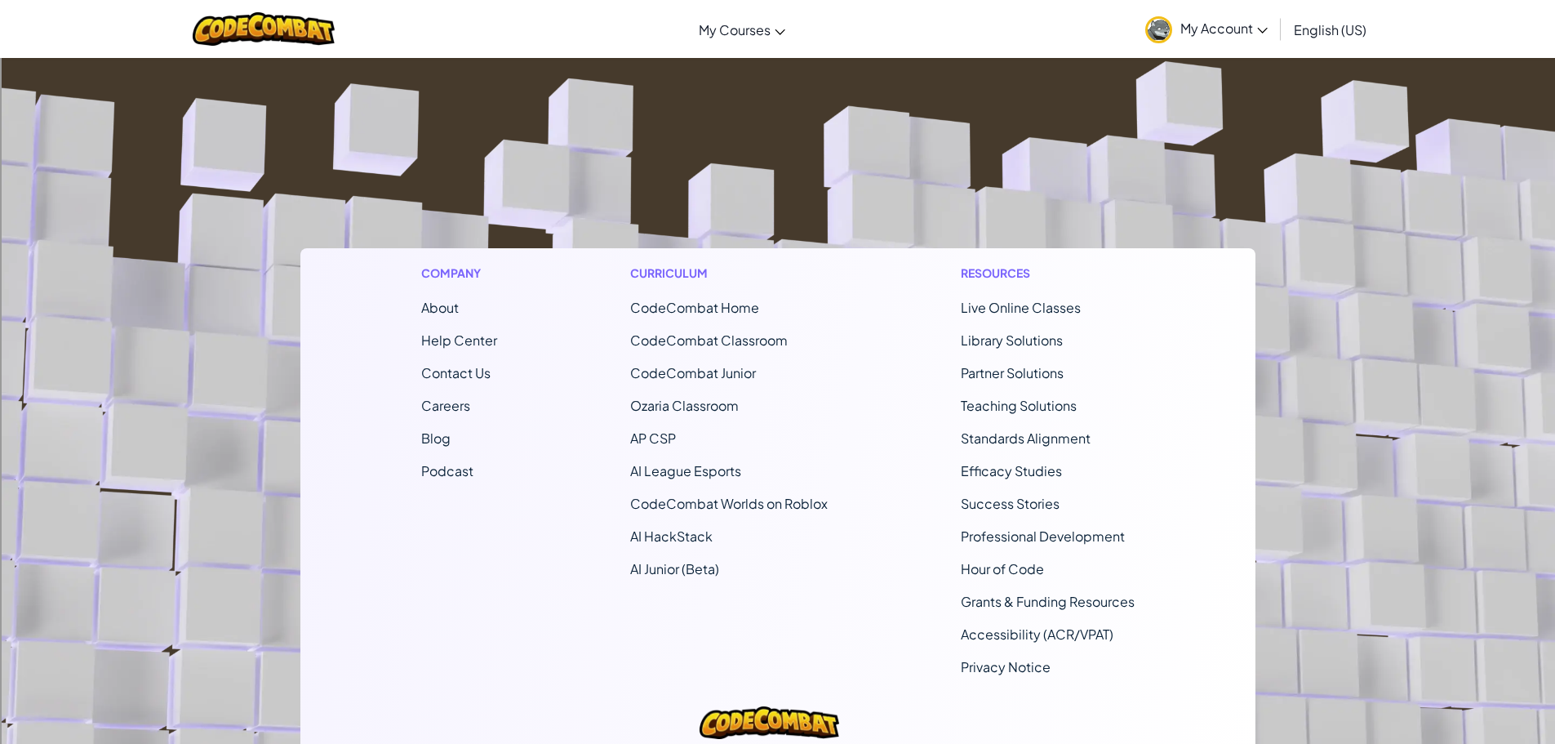
scroll to position [307, 0]
